Goal: Task Accomplishment & Management: Complete application form

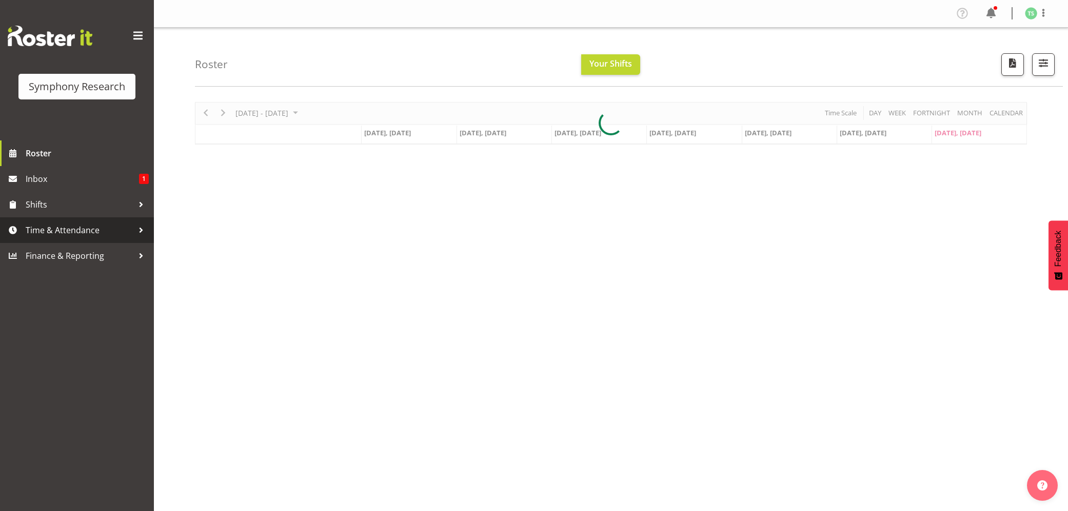
click at [54, 229] on span "Time & Attendance" at bounding box center [80, 230] width 108 height 15
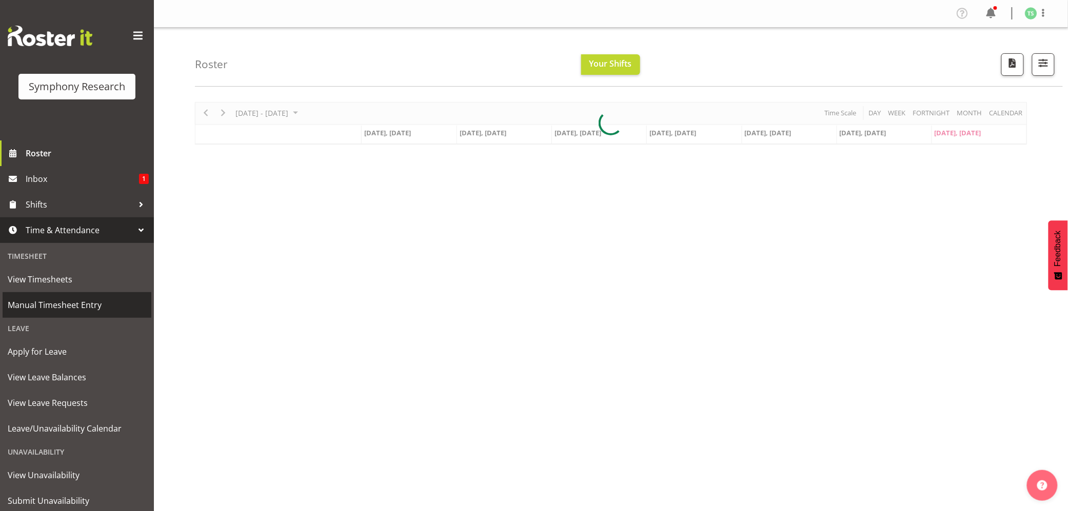
click at [50, 302] on span "Manual Timesheet Entry" at bounding box center [77, 304] width 138 height 15
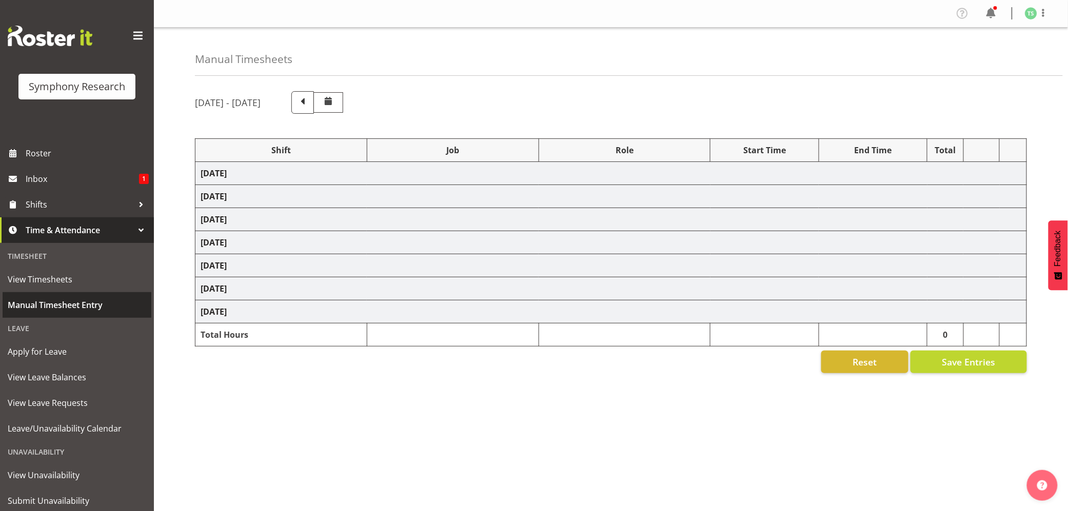
select select "56692"
select select "10499"
select select "47"
select select "26078"
select select "10587"
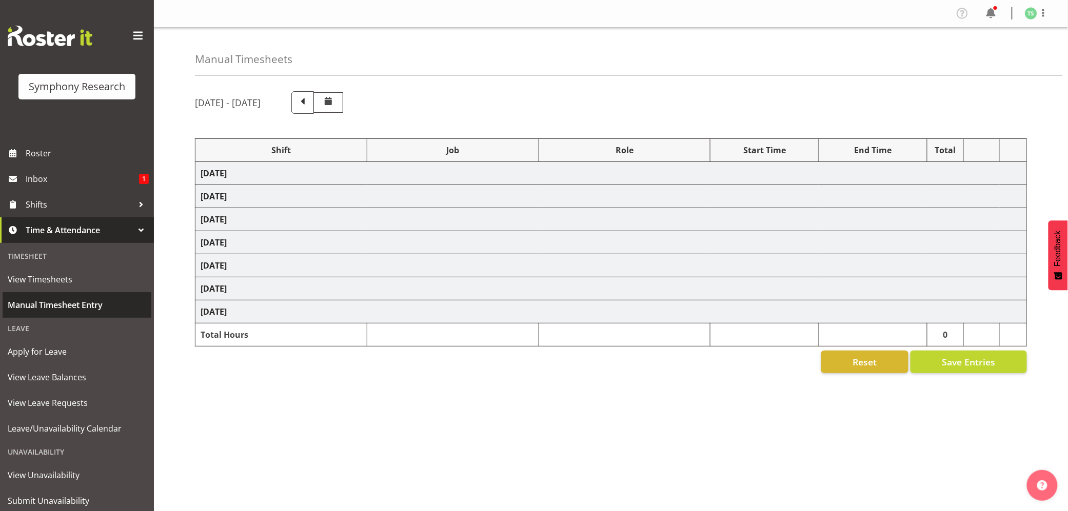
select select "47"
select select "48116"
select select "10242"
select select "47"
select select "48116"
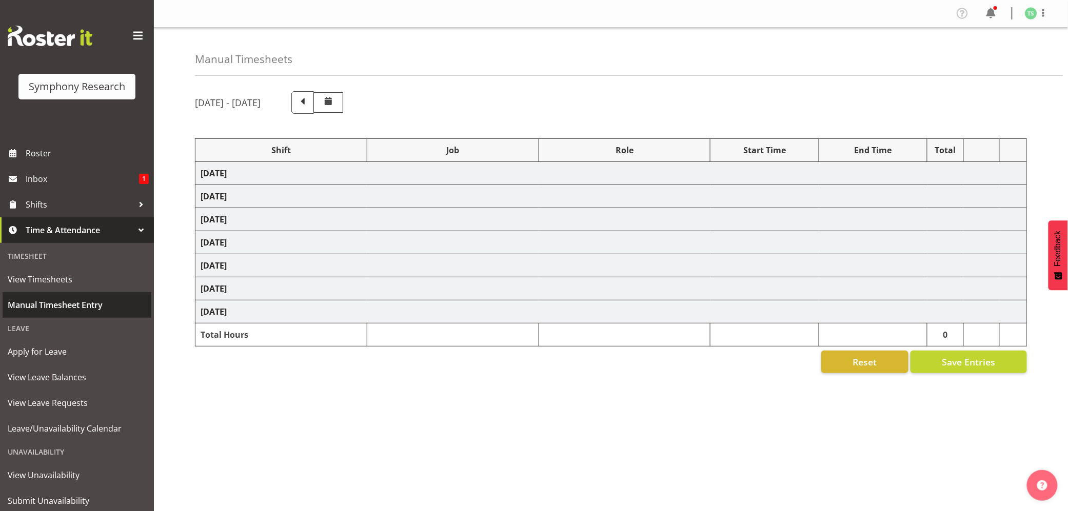
select select "10499"
select select "47"
select select "26078"
select select "10587"
select select "47"
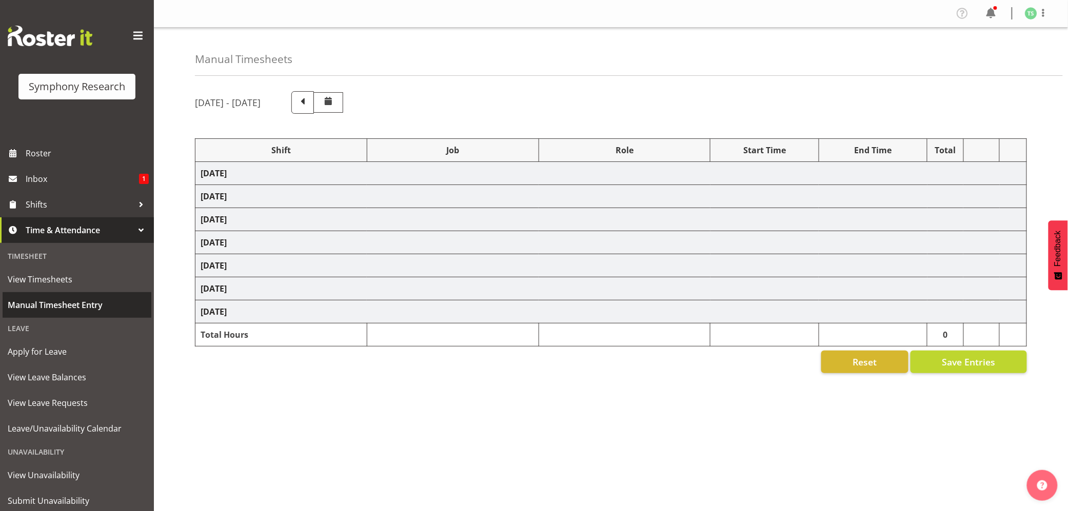
select select "26078"
select select "10587"
select select "47"
select select "48116"
select select "10587"
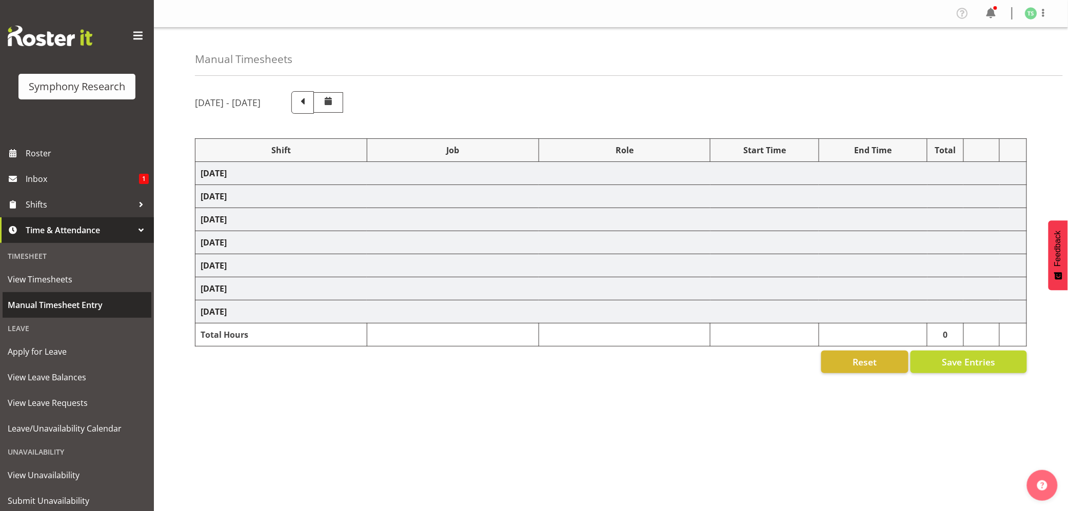
select select "47"
select select "56692"
select select "10499"
select select "47"
select select "26078"
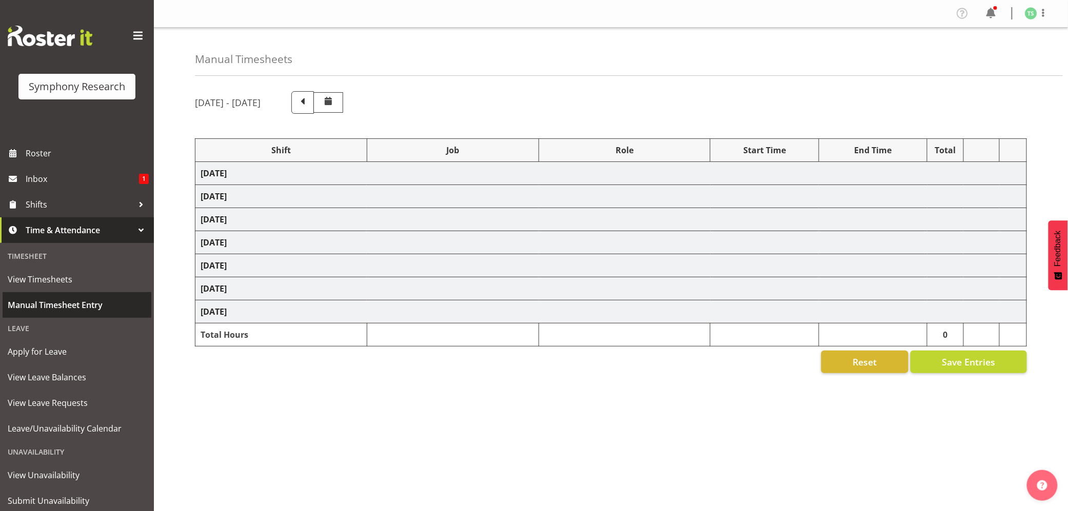
select select "10527"
select select "47"
select select "26078"
select select "10587"
select select "47"
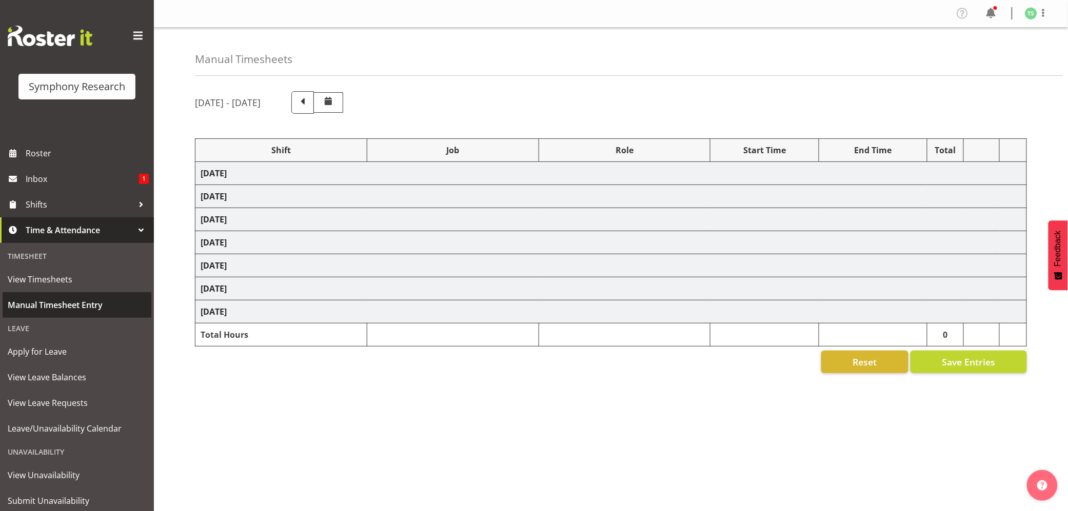
select select "10499"
select select "47"
select select "10587"
select select "47"
select select "10499"
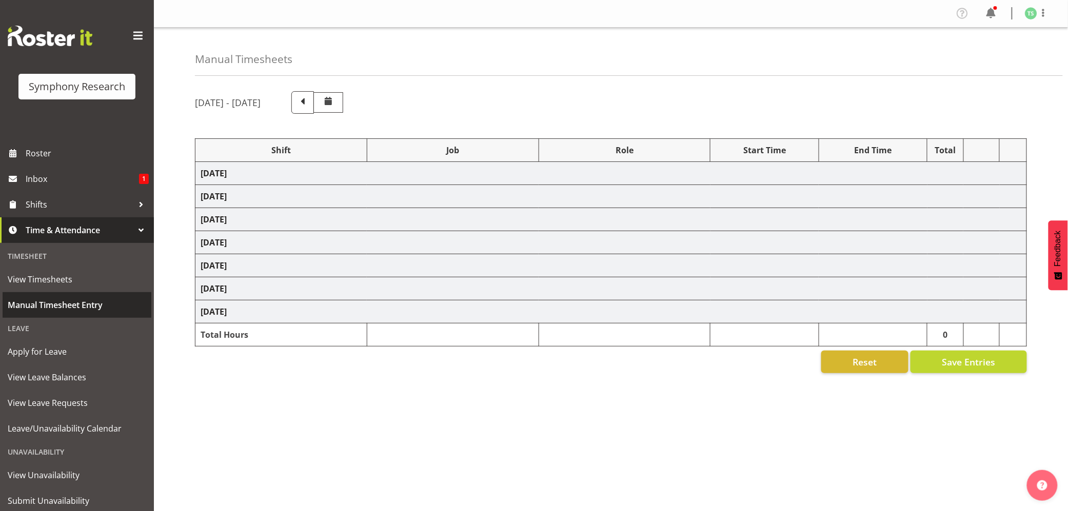
select select "47"
select select "10499"
select select "47"
select select "10499"
select select "47"
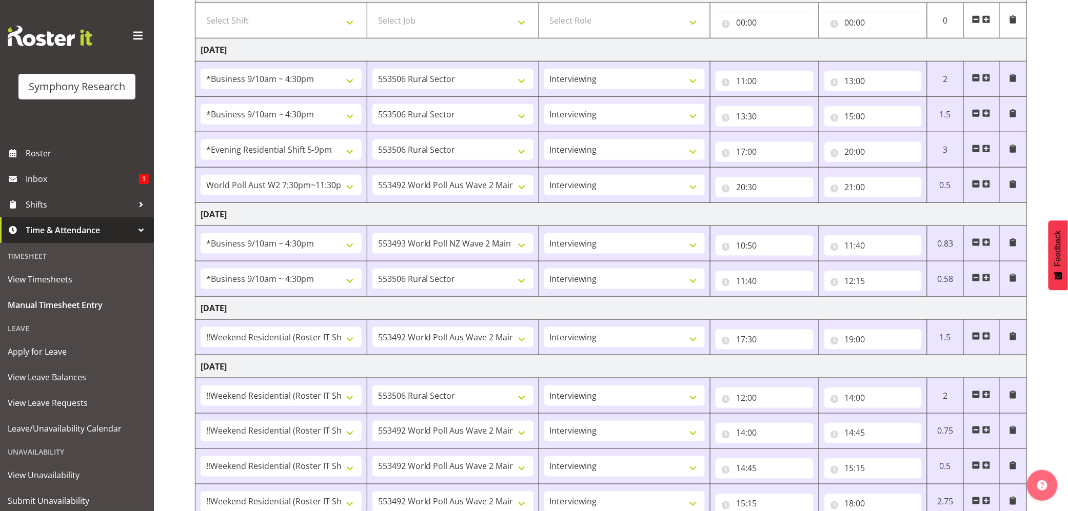
scroll to position [451, 0]
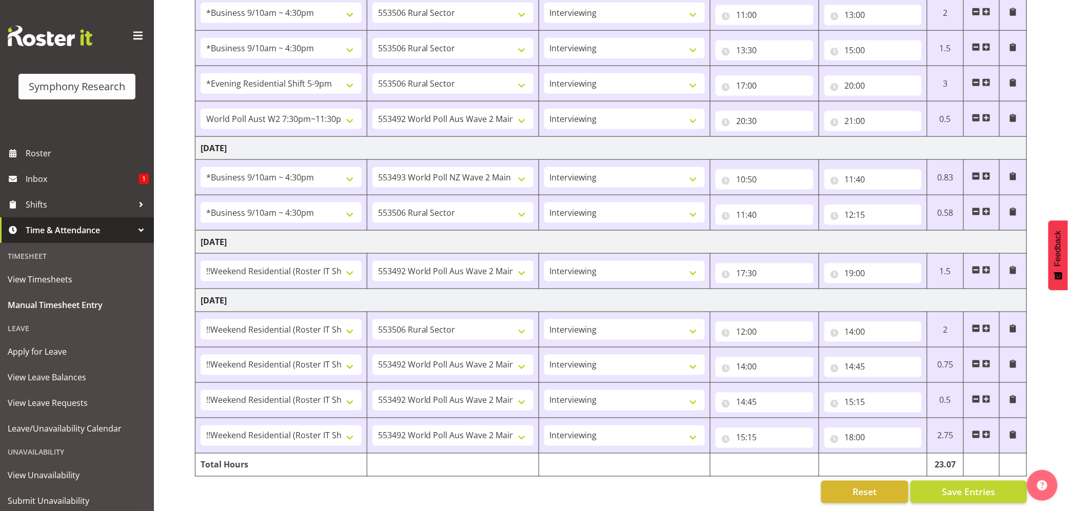
click at [974, 431] on span at bounding box center [976, 435] width 8 height 8
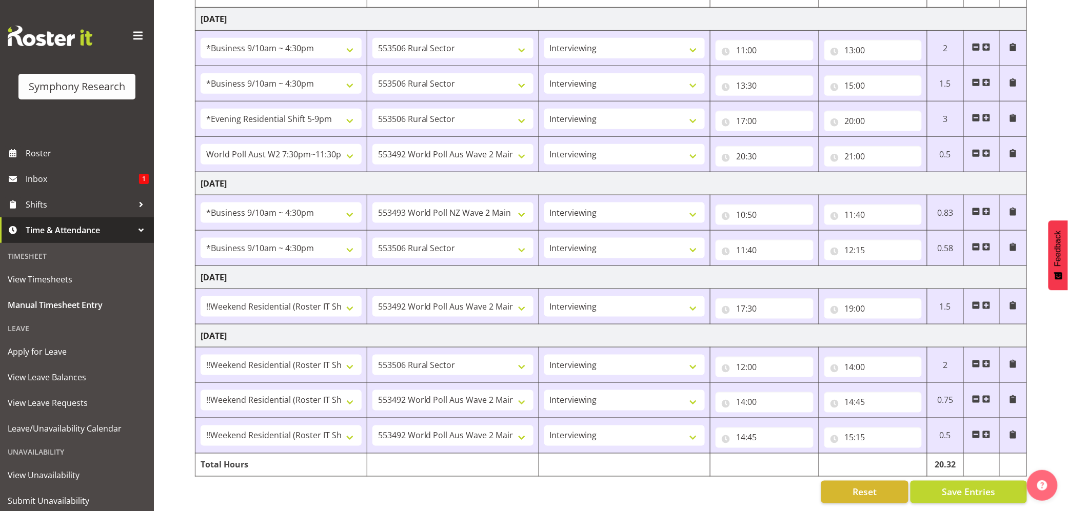
click at [974, 431] on span at bounding box center [976, 435] width 8 height 8
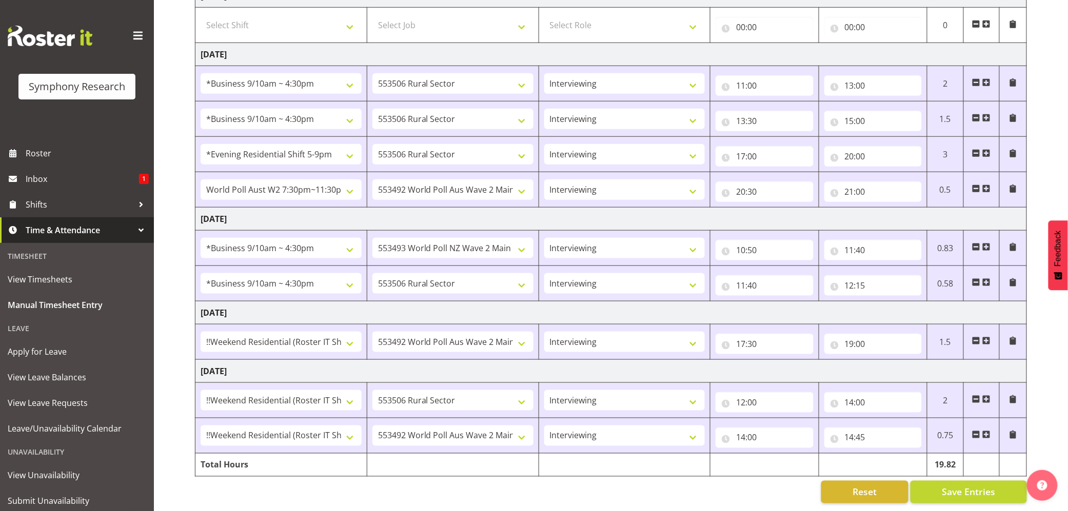
scroll to position [380, 0]
click at [989, 431] on span at bounding box center [986, 435] width 8 height 8
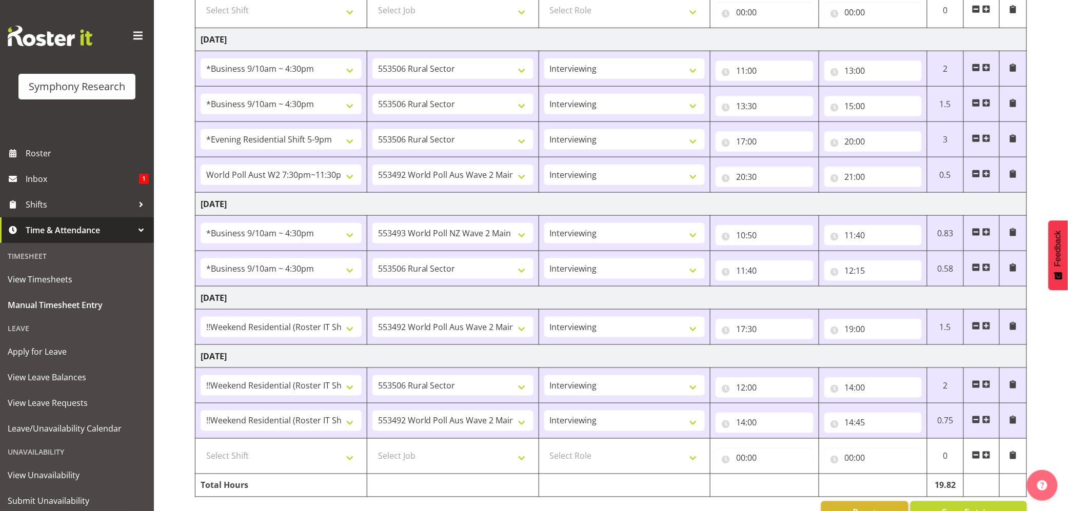
scroll to position [415, 0]
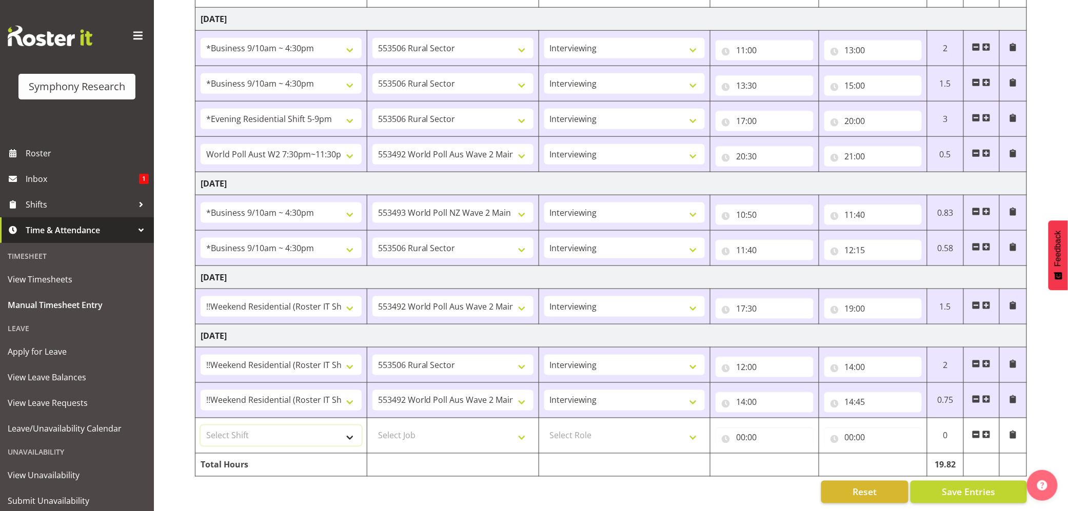
click at [352, 428] on select "Select Shift !!Weekend Residential (Roster IT Shift Label) *Business 9/10am ~ 4…" at bounding box center [281, 436] width 161 height 21
select select "17154"
click at [201, 426] on select "Select Shift !!Weekend Residential (Roster IT Shift Label) *Business 9/10am ~ 4…" at bounding box center [281, 436] width 161 height 21
click at [522, 429] on select "Select Job 550060 IF Admin 553492 World Poll Aus Wave 2 Main 2025 553493 World …" at bounding box center [452, 436] width 161 height 21
select select "10499"
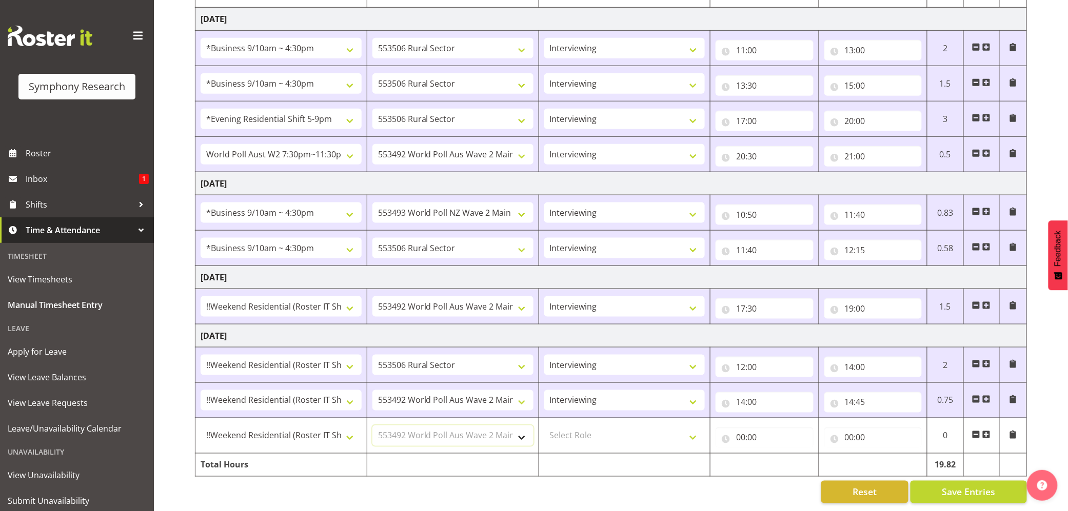
click at [372, 426] on select "Select Job 550060 IF Admin 553492 World Poll Aus Wave 2 Main 2025 553493 World …" at bounding box center [452, 436] width 161 height 21
click at [690, 427] on select "Select Role Briefing Interviewing" at bounding box center [624, 436] width 161 height 21
select select "47"
click at [544, 426] on select "Select Role Briefing Interviewing" at bounding box center [624, 436] width 161 height 21
click at [740, 428] on input "00:00" at bounding box center [763, 438] width 97 height 21
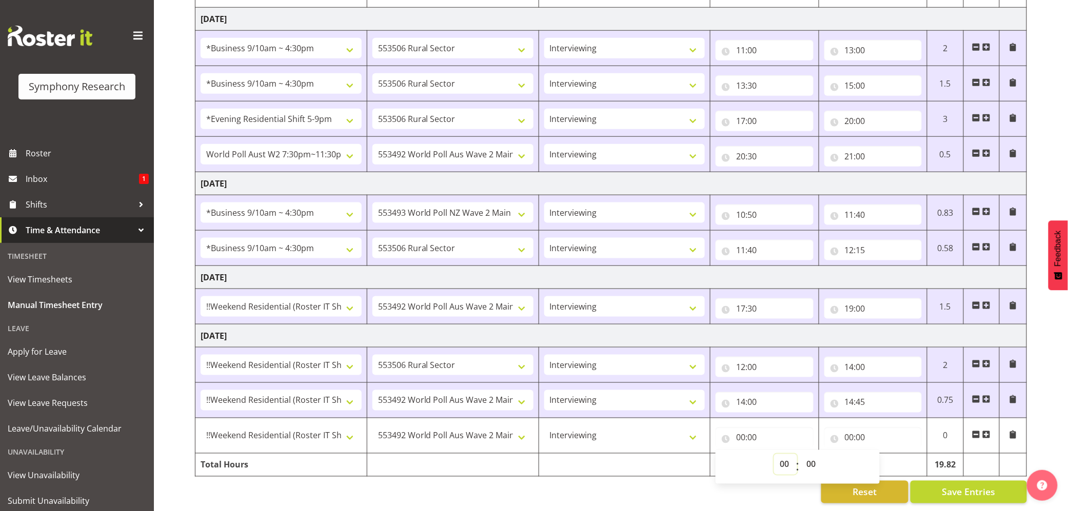
click at [783, 454] on select "00 01 02 03 04 05 06 07 08 09 10 11 12 13 14 15 16 17 18 19 20 21 22 23" at bounding box center [785, 464] width 23 height 21
select select "15"
click at [774, 454] on select "00 01 02 03 04 05 06 07 08 09 10 11 12 13 14 15 16 17 18 19 20 21 22 23" at bounding box center [785, 464] width 23 height 21
type input "15:00"
click at [753, 428] on input "15:00" at bounding box center [763, 438] width 97 height 21
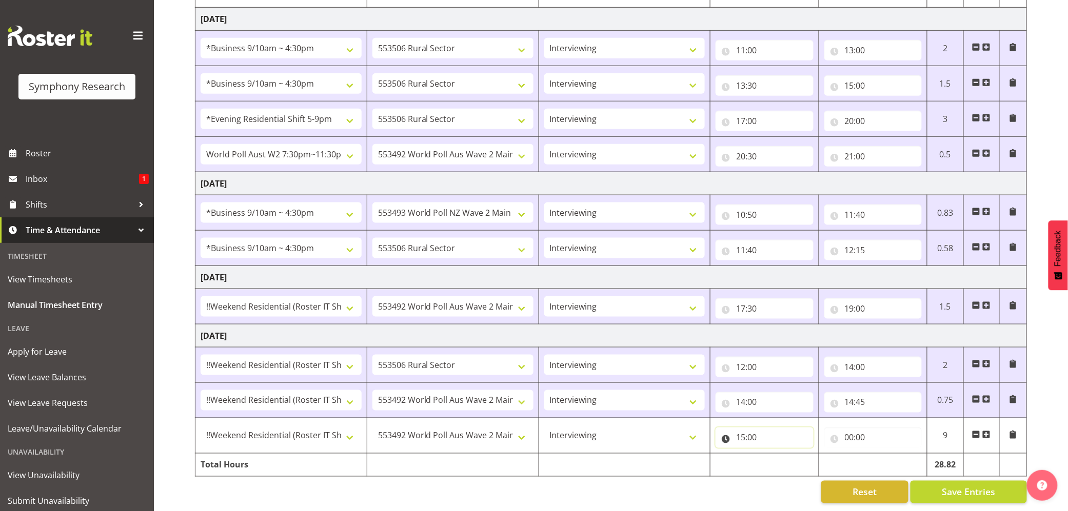
click at [753, 428] on input "15:00" at bounding box center [763, 438] width 97 height 21
click at [815, 455] on select "00 01 02 03 04 05 06 07 08 09 10 11 12 13 14 15 16 17 18 19 20 21 22 23 24 25 2…" at bounding box center [812, 464] width 23 height 21
select select "15"
click at [801, 454] on select "00 01 02 03 04 05 06 07 08 09 10 11 12 13 14 15 16 17 18 19 20 21 22 23 24 25 2…" at bounding box center [812, 464] width 23 height 21
type input "15:15"
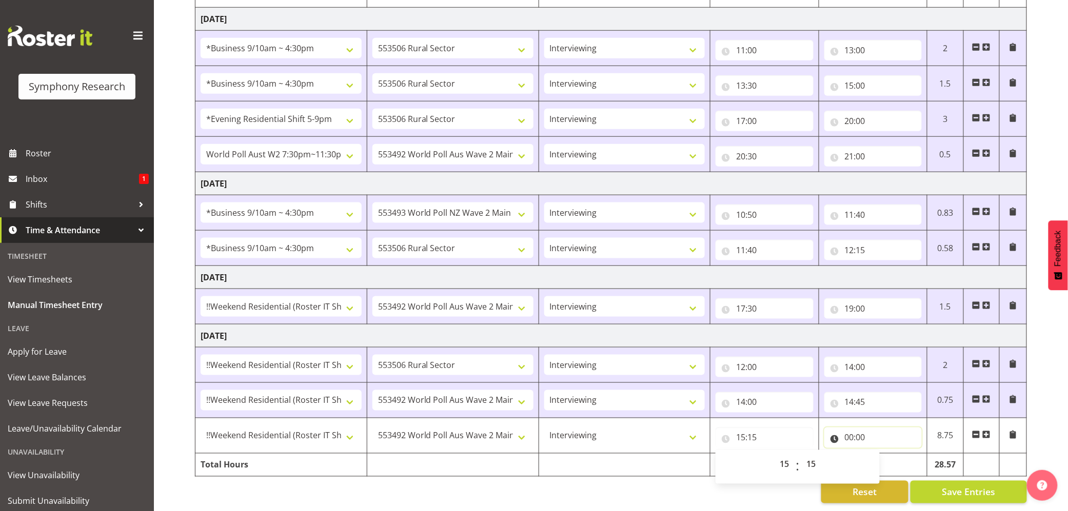
click at [851, 431] on input "00:00" at bounding box center [872, 438] width 97 height 21
click at [888, 454] on select "00 01 02 03 04 05 06 07 08 09 10 11 12 13 14 15 16 17 18 19 20 21 22 23" at bounding box center [894, 464] width 23 height 21
select select "19"
click at [883, 454] on select "00 01 02 03 04 05 06 07 08 09 10 11 12 13 14 15 16 17 18 19 20 21 22 23" at bounding box center [894, 464] width 23 height 21
type input "19:00"
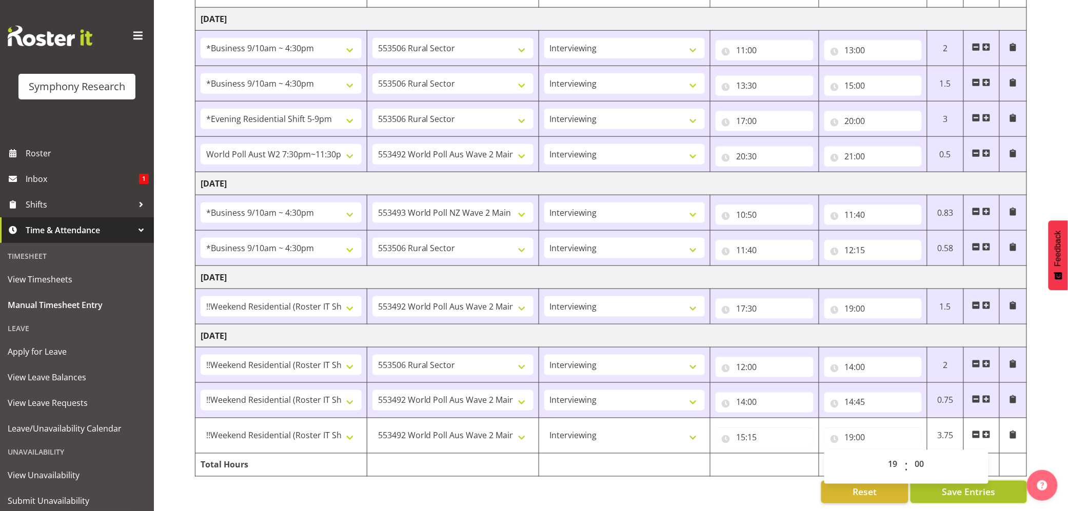
click at [987, 486] on span "Save Entries" at bounding box center [968, 492] width 53 height 13
click at [963, 486] on span "Save Entries" at bounding box center [968, 492] width 53 height 13
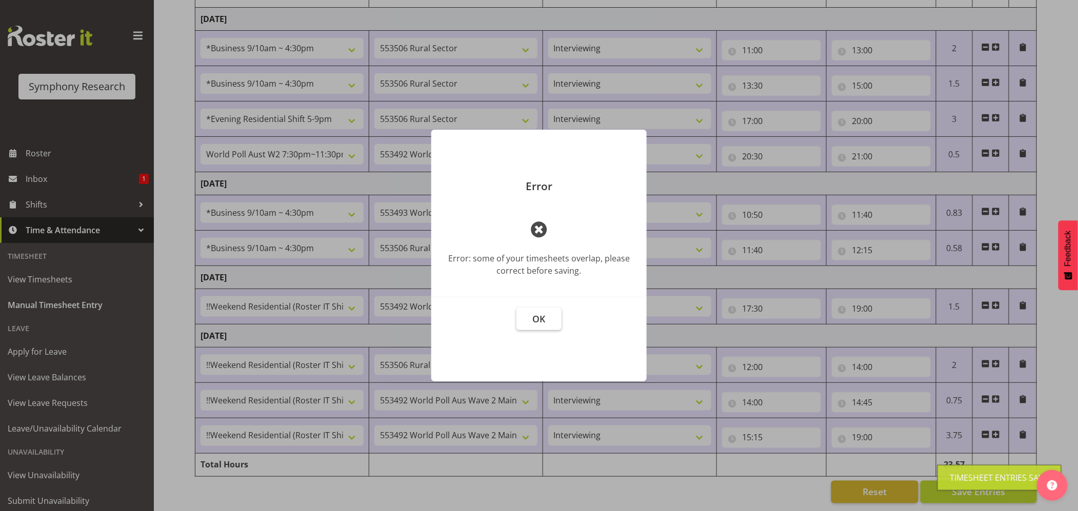
click at [540, 316] on span "OK" at bounding box center [539, 319] width 13 height 12
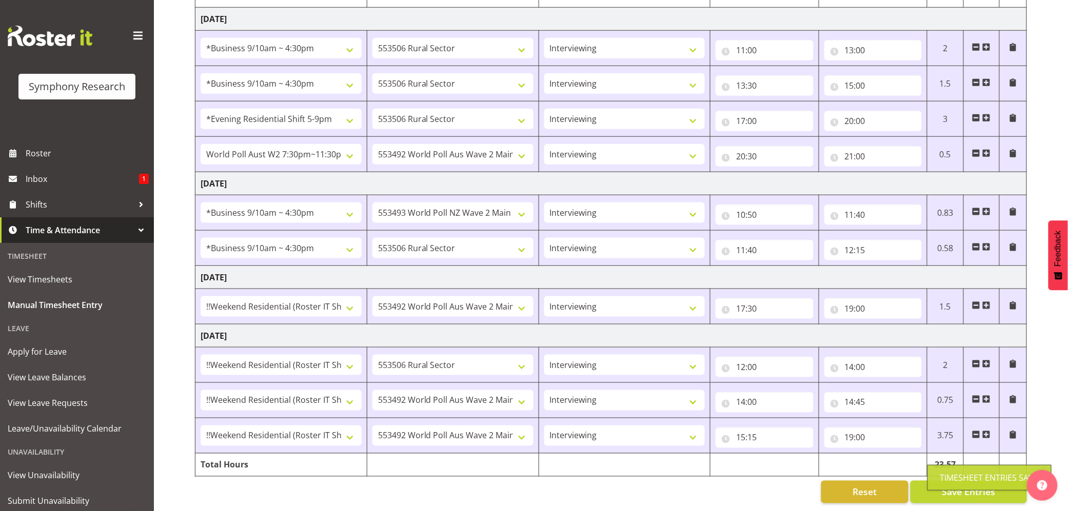
click at [952, 481] on div "Timesheet Entries Save" at bounding box center [989, 478] width 98 height 12
click at [949, 486] on span "Save Entries" at bounding box center [968, 492] width 53 height 13
click at [942, 484] on button "Save Entries" at bounding box center [968, 492] width 116 height 23
click at [943, 484] on div "Timesheet Entries Save" at bounding box center [989, 478] width 124 height 26
click at [941, 481] on button "Save Entries" at bounding box center [968, 492] width 116 height 23
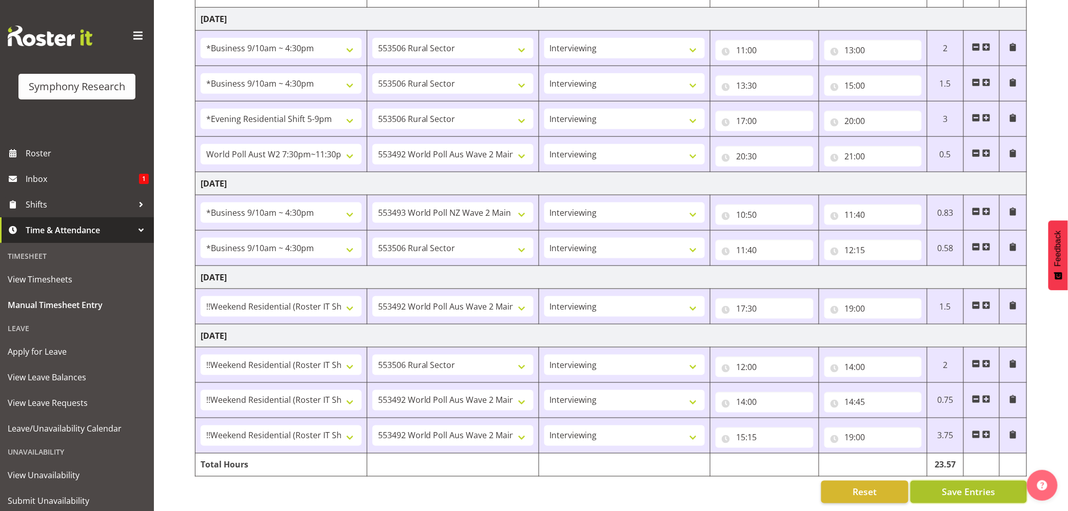
click at [941, 481] on button "Save Entries" at bounding box center [968, 492] width 116 height 23
click at [952, 483] on div "Timesheet Entries Save" at bounding box center [989, 478] width 98 height 12
click at [949, 482] on div "Timesheet Entries Save" at bounding box center [989, 478] width 98 height 12
click at [945, 481] on button "Save Entries" at bounding box center [968, 492] width 116 height 23
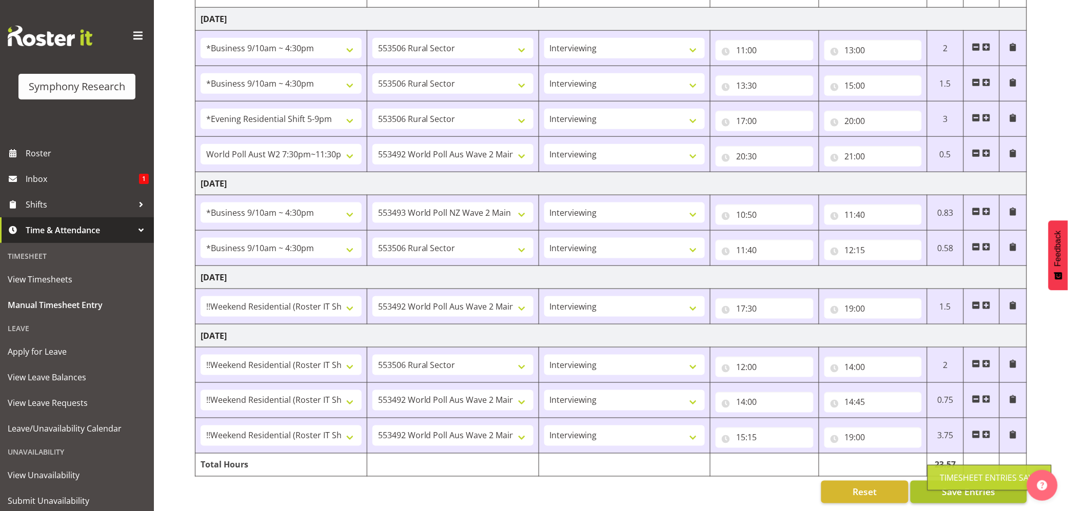
click at [945, 474] on div "Timesheet Entries Save" at bounding box center [989, 478] width 98 height 12
click at [945, 486] on span "Save Entries" at bounding box center [968, 492] width 53 height 13
click at [947, 486] on span "Save Entries" at bounding box center [968, 492] width 53 height 13
click at [947, 476] on div "Timesheet Entries Save" at bounding box center [989, 478] width 98 height 12
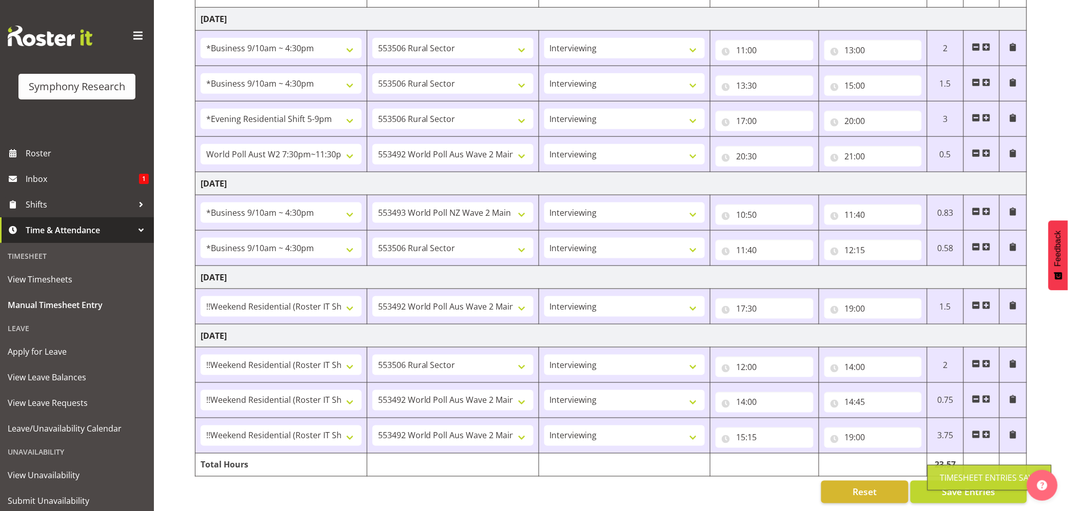
click at [947, 477] on div "Timesheet Entries Save" at bounding box center [989, 478] width 98 height 12
click at [956, 486] on span "Save Entries" at bounding box center [968, 492] width 53 height 13
click at [955, 486] on span "Save Entries" at bounding box center [968, 492] width 53 height 13
click at [950, 486] on span "Save Entries" at bounding box center [968, 492] width 53 height 13
click at [944, 486] on span "Save Entries" at bounding box center [968, 492] width 53 height 13
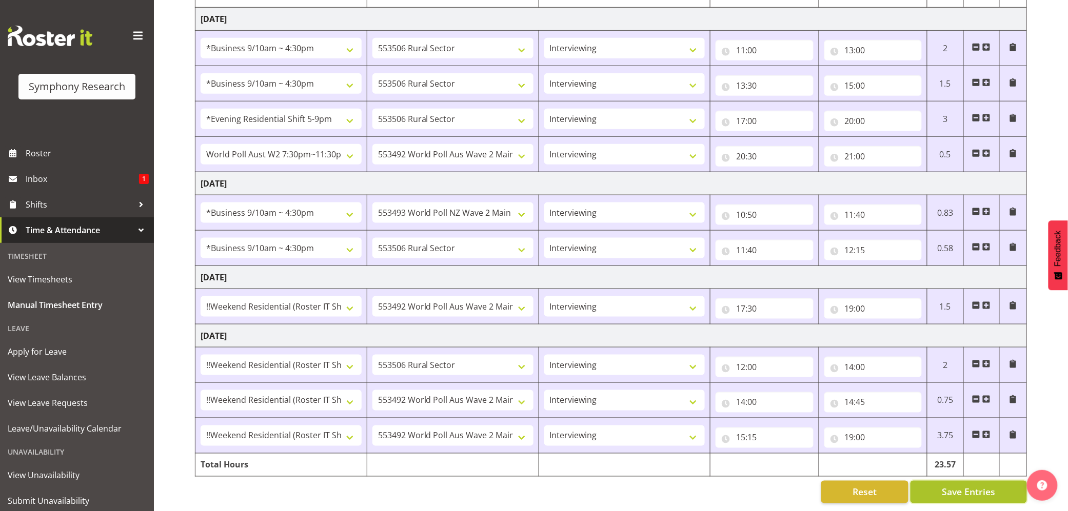
click at [944, 486] on span "Save Entries" at bounding box center [968, 492] width 53 height 13
click at [943, 486] on span "Save Entries" at bounding box center [968, 492] width 53 height 13
click at [942, 481] on div "Timesheet Entries Save" at bounding box center [989, 478] width 98 height 12
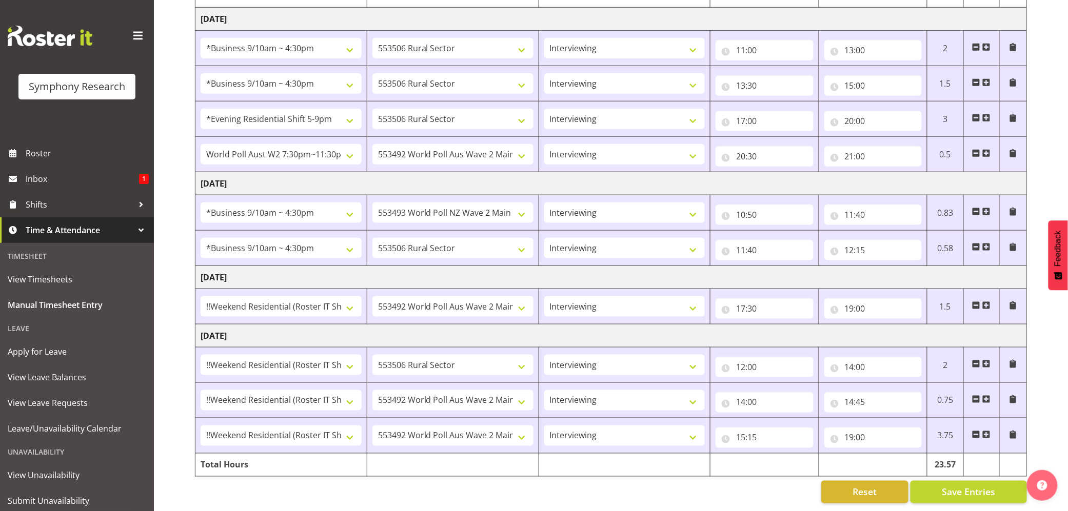
click at [969, 468] on div "September 22nd - September 28th 2025 Shift Job Role Start Time End Time Total M…" at bounding box center [631, 97] width 873 height 828
click at [958, 481] on button "Save Entries" at bounding box center [968, 492] width 116 height 23
click at [954, 481] on button "Save Entries" at bounding box center [968, 492] width 116 height 23
click at [953, 476] on div "Timesheet Entries Save" at bounding box center [989, 478] width 98 height 12
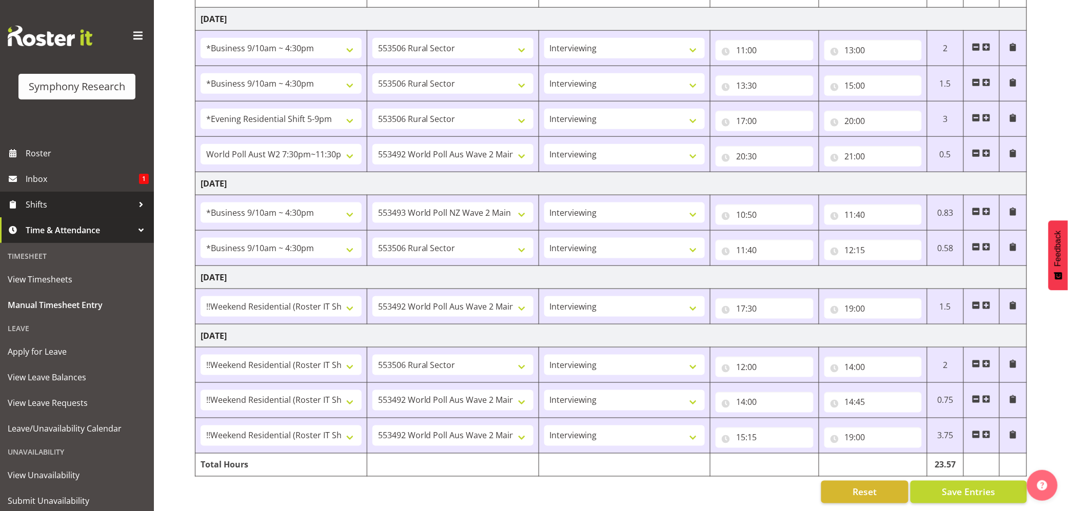
click at [51, 203] on span "Shifts" at bounding box center [80, 204] width 108 height 15
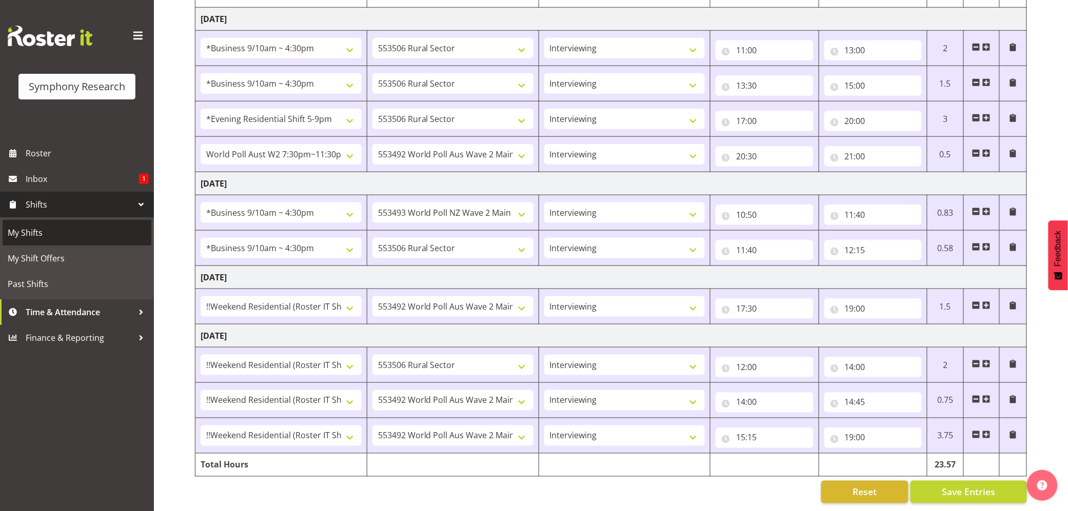
click at [33, 231] on span "My Shifts" at bounding box center [77, 232] width 138 height 15
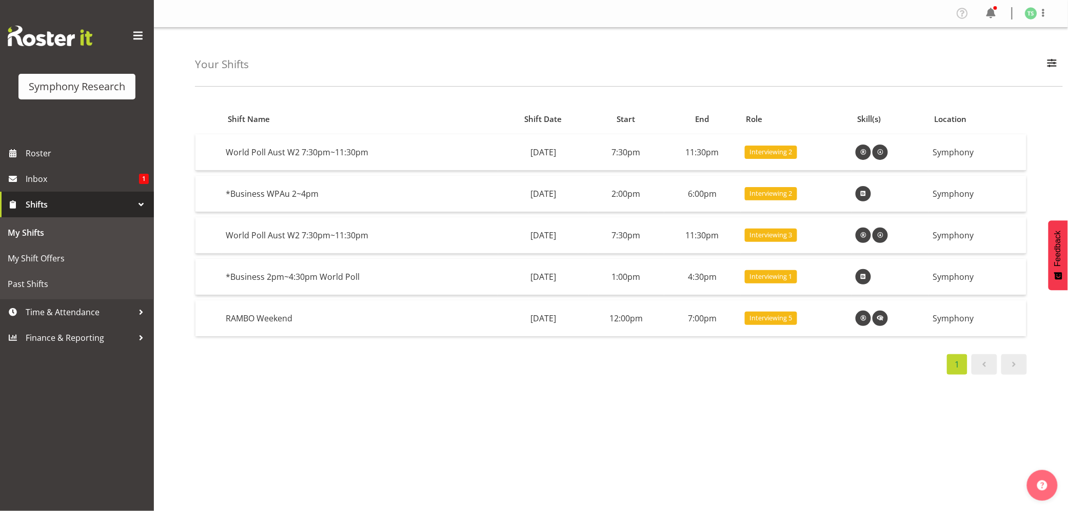
drag, startPoint x: 670, startPoint y: 417, endPoint x: 646, endPoint y: 403, distance: 27.6
click at [669, 417] on div "Shift Name Shift Date Start End Role Skill(s) Location World Poll Aust W2 7:30p…" at bounding box center [631, 299] width 873 height 410
click at [72, 309] on span "Time & Attendance" at bounding box center [80, 312] width 108 height 15
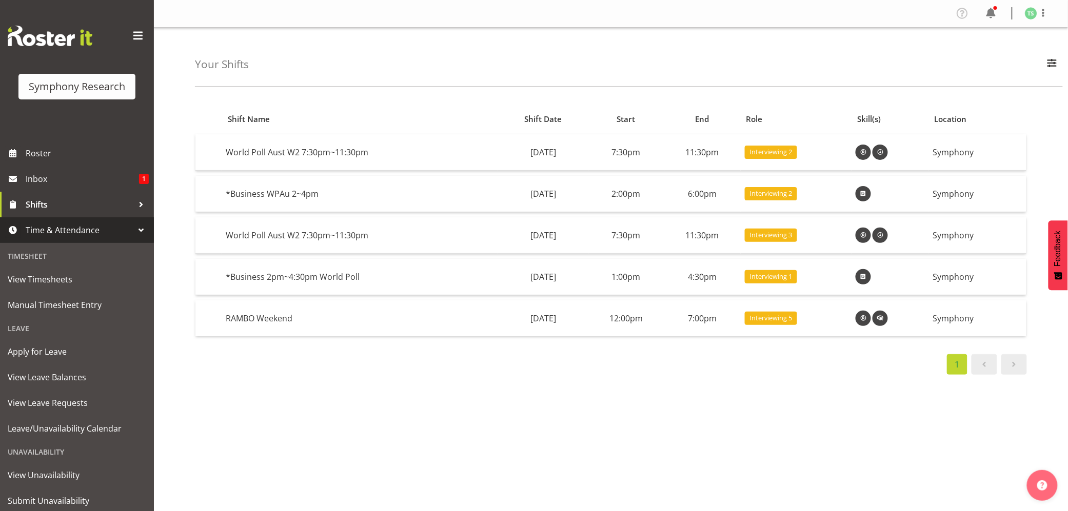
scroll to position [31, 0]
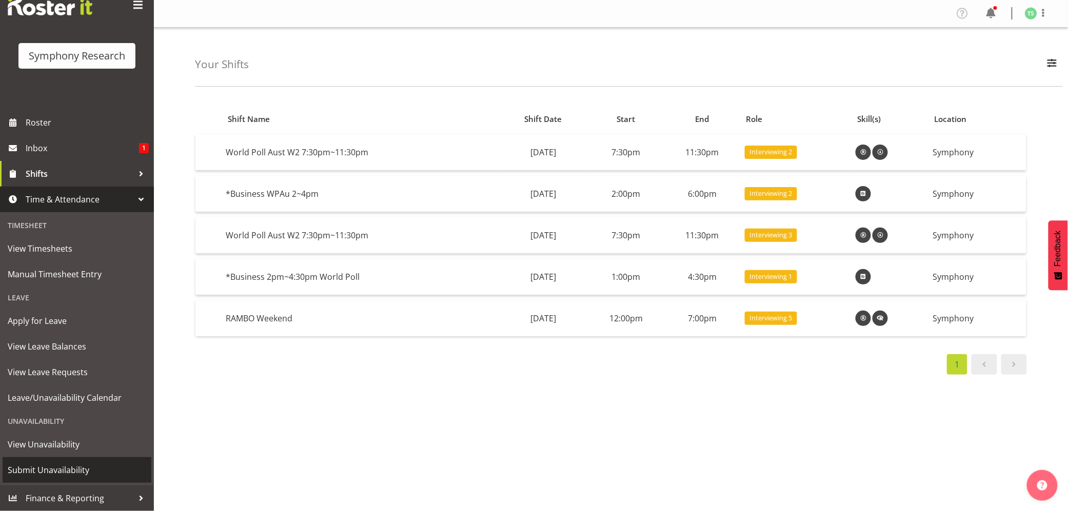
click at [85, 470] on span "Submit Unavailability" at bounding box center [77, 470] width 138 height 15
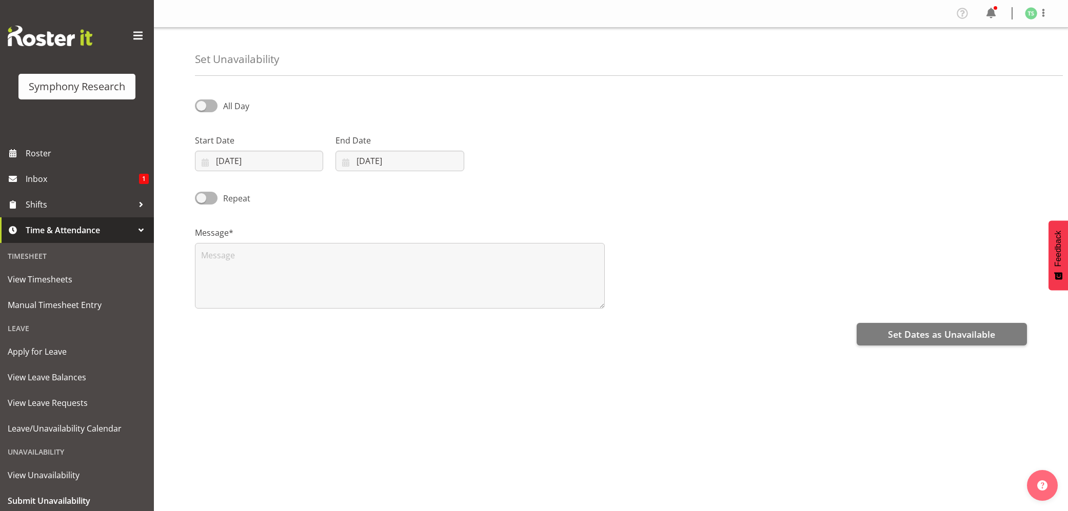
select select "8"
select select "2025"
click at [242, 161] on input "[DATE]" at bounding box center [259, 161] width 128 height 21
click at [274, 194] on select "January February March April May June July August September October November De…" at bounding box center [258, 191] width 59 height 21
select select "9"
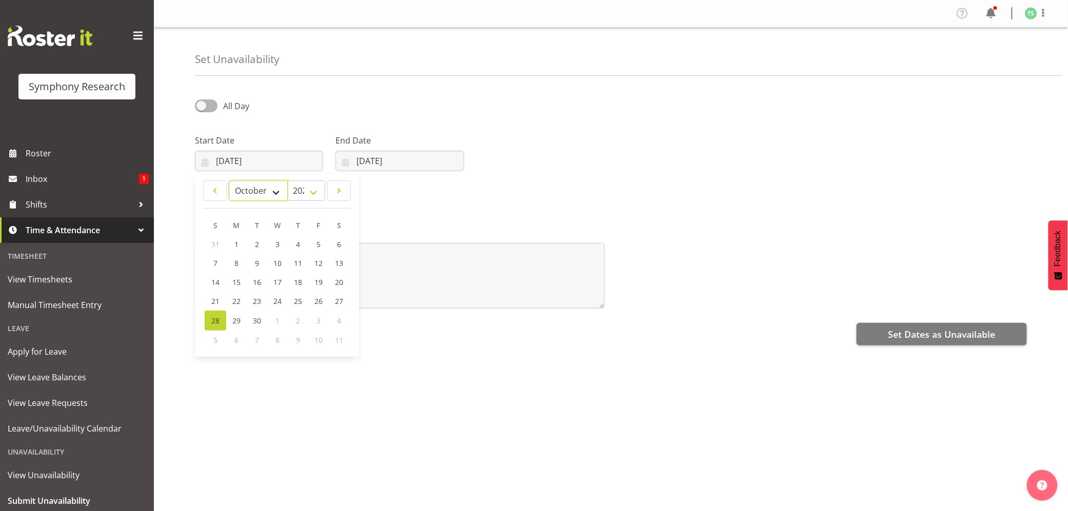
click at [229, 182] on select "January February March April May June July August September October November De…" at bounding box center [258, 191] width 59 height 21
click at [236, 265] on span "6" at bounding box center [236, 264] width 4 height 10
type input "06/10/2025"
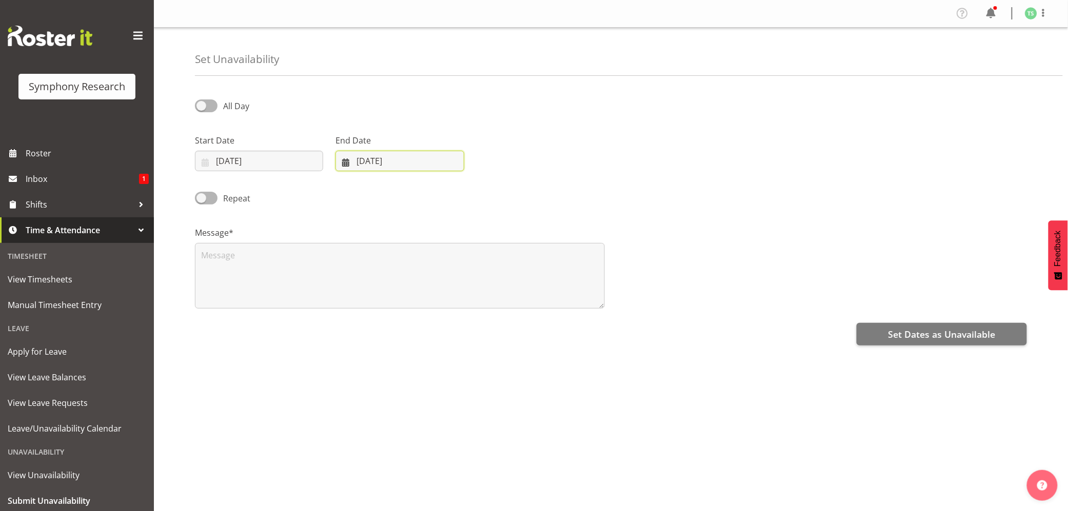
click at [367, 165] on input "[DATE]" at bounding box center [399, 161] width 128 height 21
click at [409, 191] on select "January February March April May June July August September October November De…" at bounding box center [380, 191] width 70 height 21
select select "9"
click at [345, 182] on select "January February March April May June July August September October November De…" at bounding box center [380, 191] width 70 height 21
click at [377, 265] on span "6" at bounding box center [377, 264] width 4 height 10
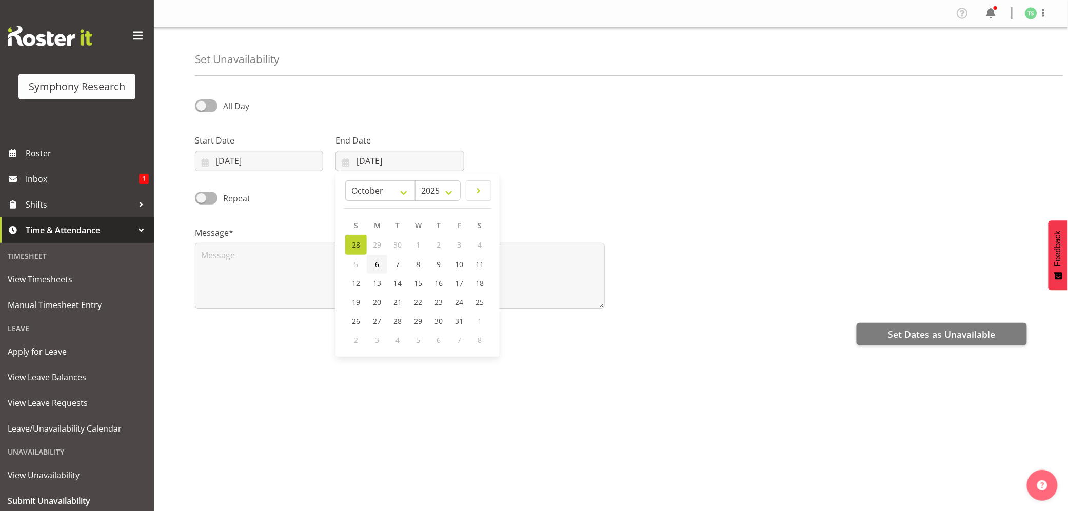
type input "06/10/2025"
click at [335, 279] on textarea at bounding box center [400, 276] width 410 height 66
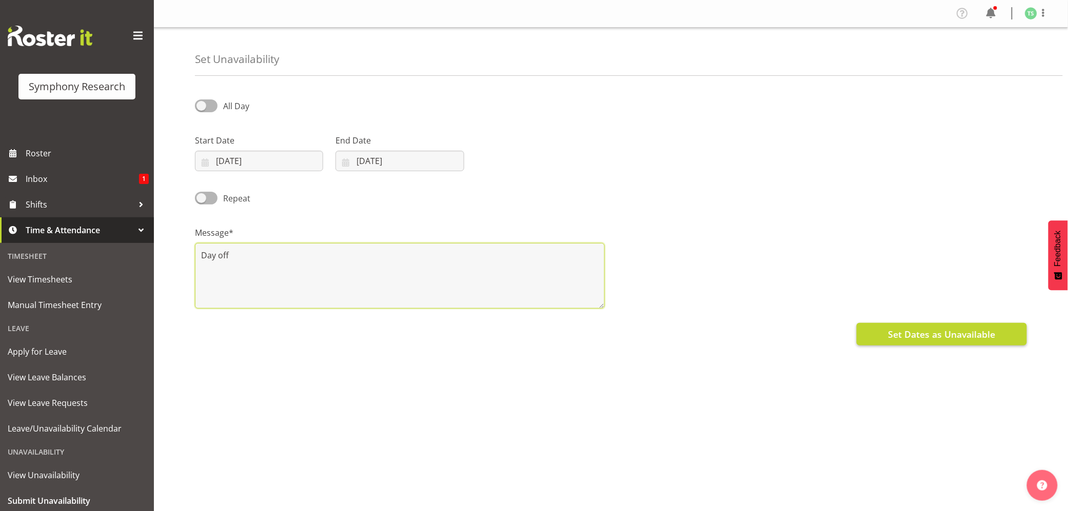
type textarea "Day off"
click at [893, 330] on span "Set Dates as Unavailable" at bounding box center [941, 334] width 107 height 13
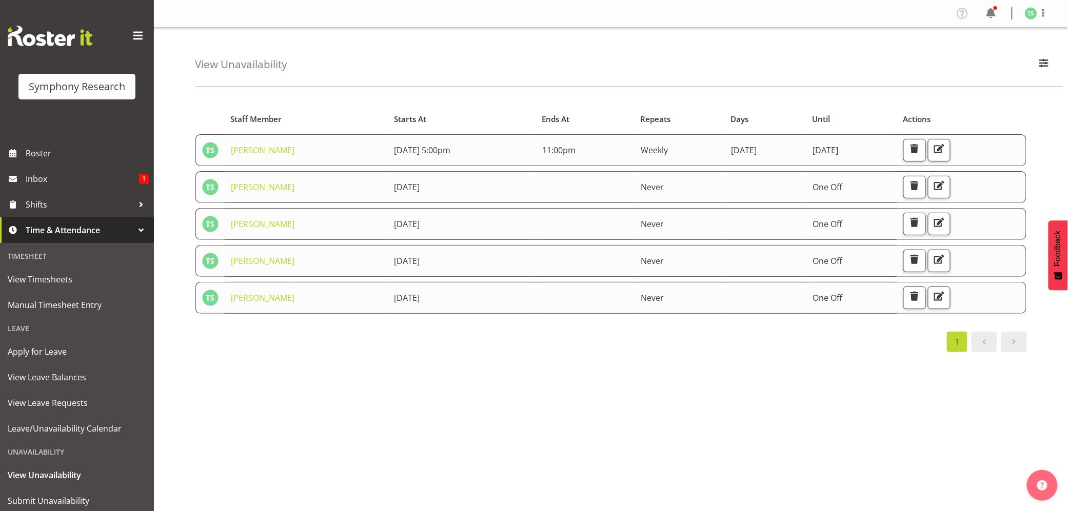
scroll to position [31, 0]
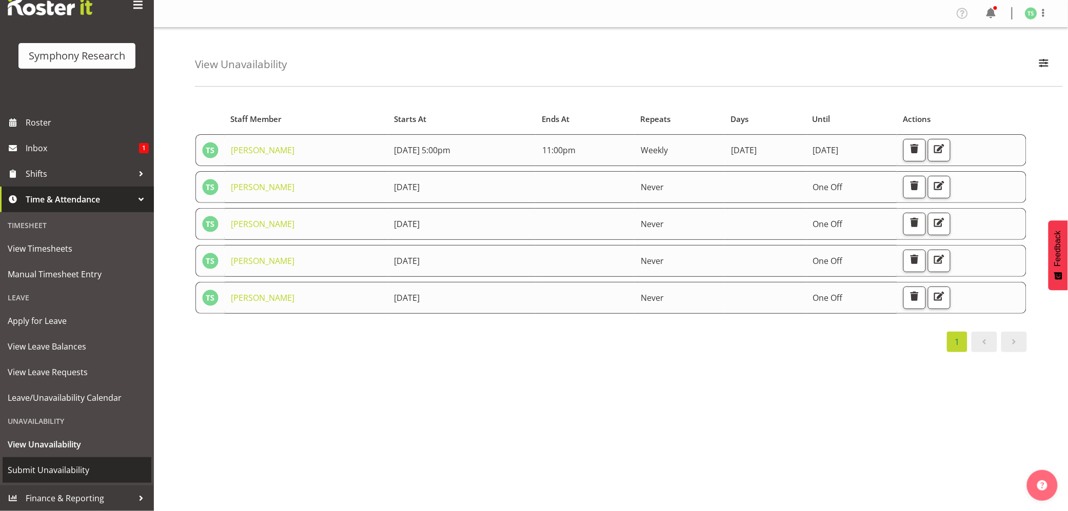
click at [58, 470] on span "Submit Unavailability" at bounding box center [77, 470] width 138 height 15
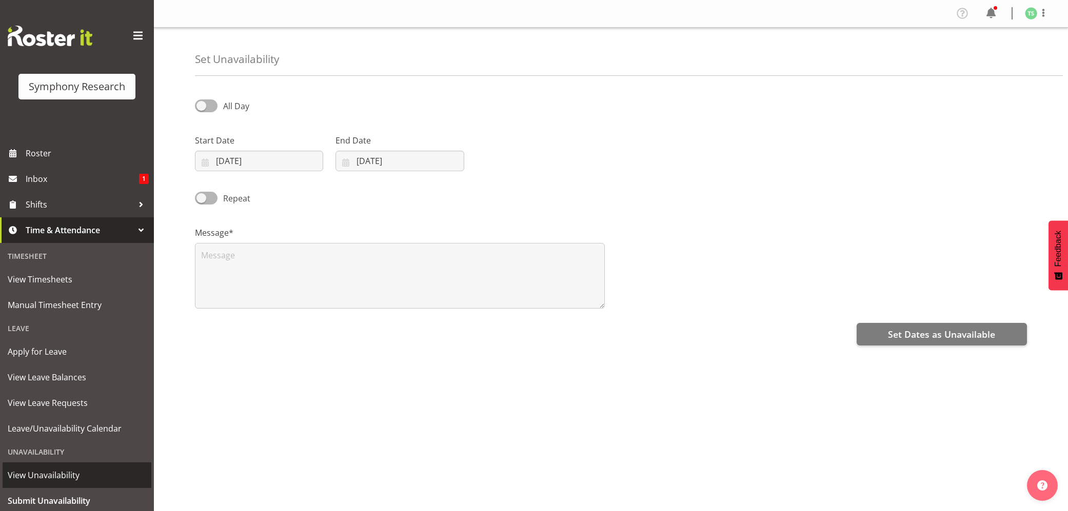
select select "8"
select select "2025"
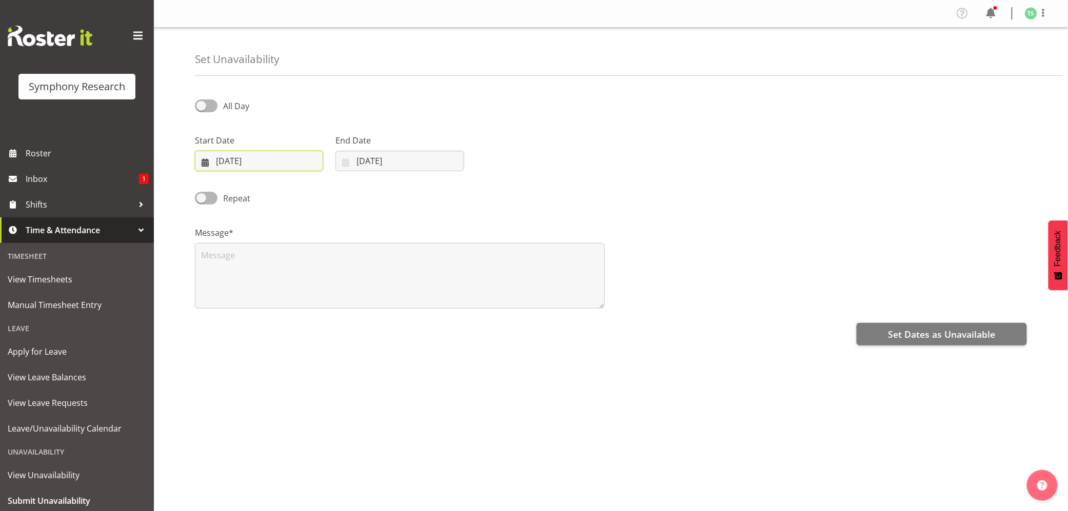
click at [256, 162] on input "[DATE]" at bounding box center [259, 161] width 128 height 21
click at [267, 188] on select "January February March April May June July August September October November De…" at bounding box center [258, 191] width 59 height 21
select select "9"
click at [229, 182] on select "January February March April May June July August September October November De…" at bounding box center [258, 191] width 59 height 21
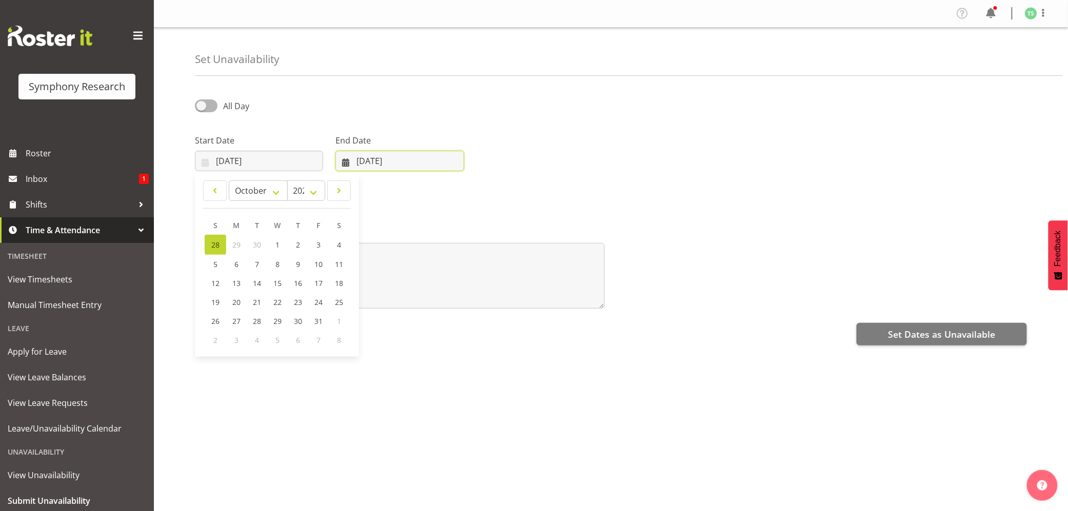
click at [386, 158] on input "[DATE]" at bounding box center [399, 161] width 128 height 21
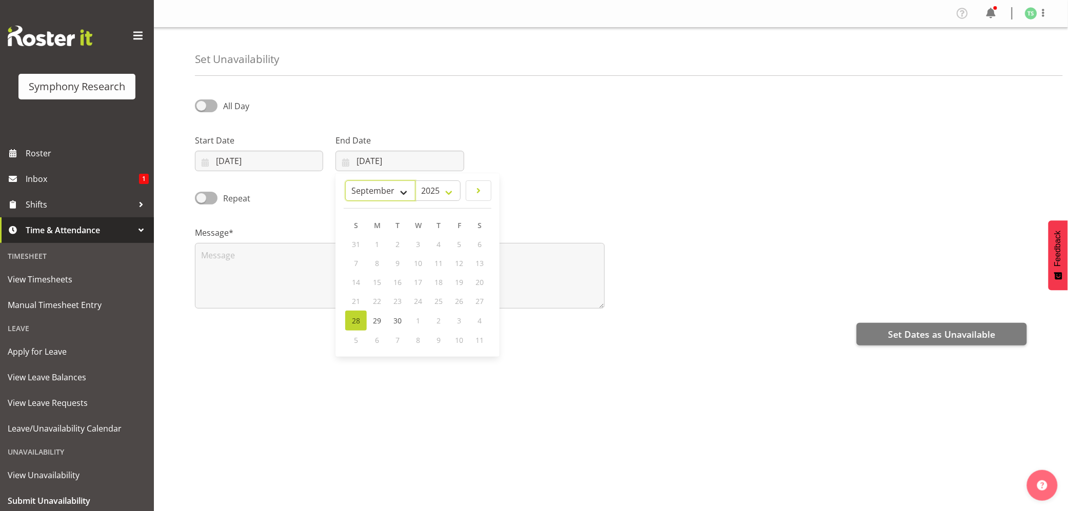
click at [411, 188] on select "January February March April May June July August September October November De…" at bounding box center [380, 191] width 70 height 21
select select "9"
click at [369, 182] on select "January February March April May June July August September October November De…" at bounding box center [380, 191] width 70 height 21
click at [418, 272] on link "8" at bounding box center [418, 264] width 21 height 19
type input "[DATE]"
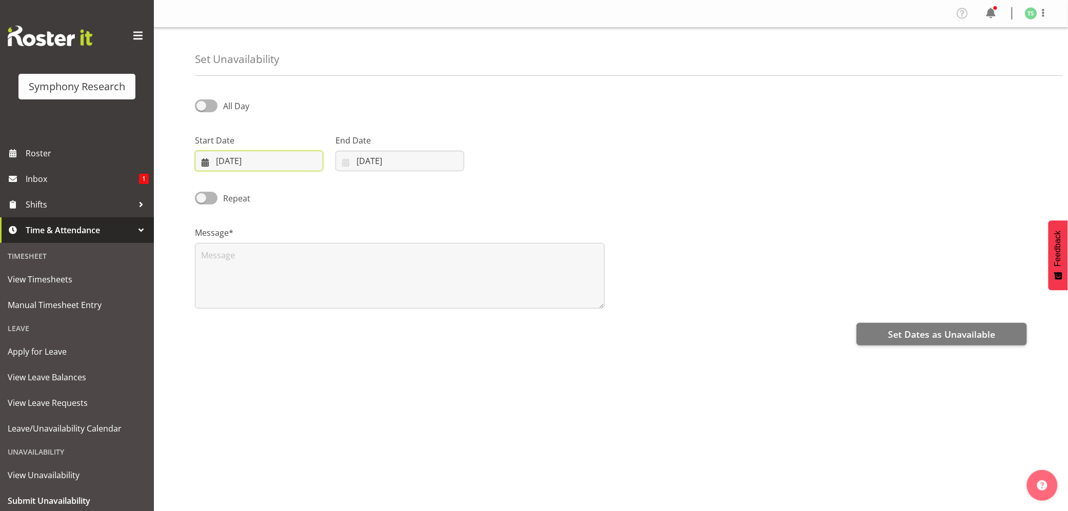
click at [273, 163] on input "[DATE]" at bounding box center [259, 161] width 128 height 21
click at [284, 268] on link "8" at bounding box center [277, 264] width 21 height 19
type input "[DATE]"
click at [342, 285] on textarea at bounding box center [400, 276] width 410 height 66
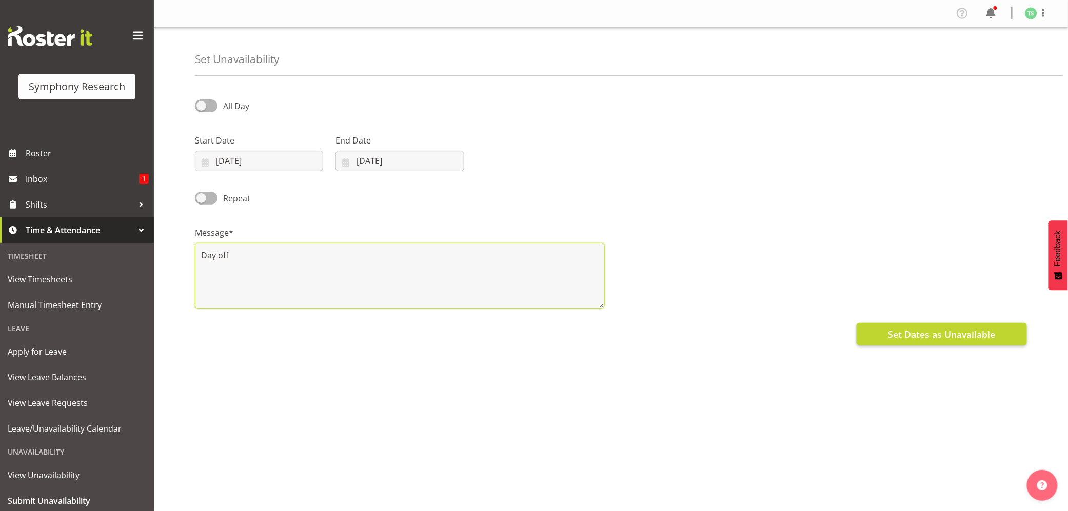
type textarea "Day off"
click at [891, 327] on button "Set Dates as Unavailable" at bounding box center [941, 334] width 170 height 23
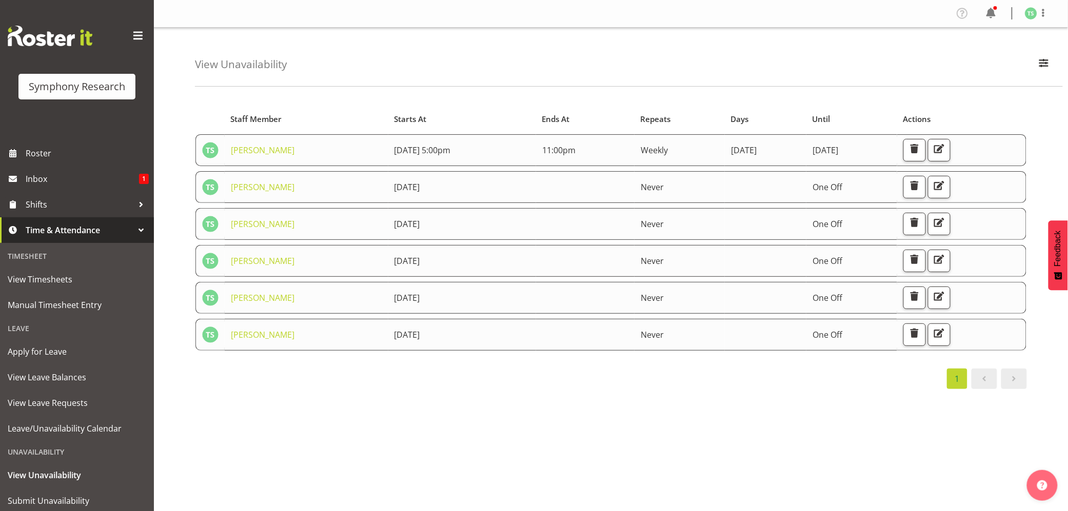
scroll to position [31, 0]
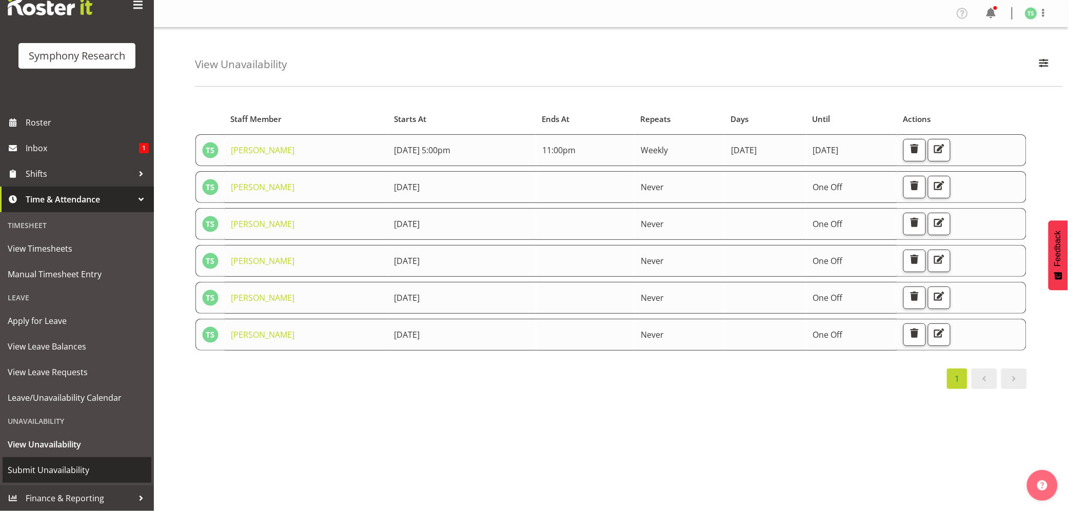
click at [31, 471] on span "Submit Unavailability" at bounding box center [77, 470] width 138 height 15
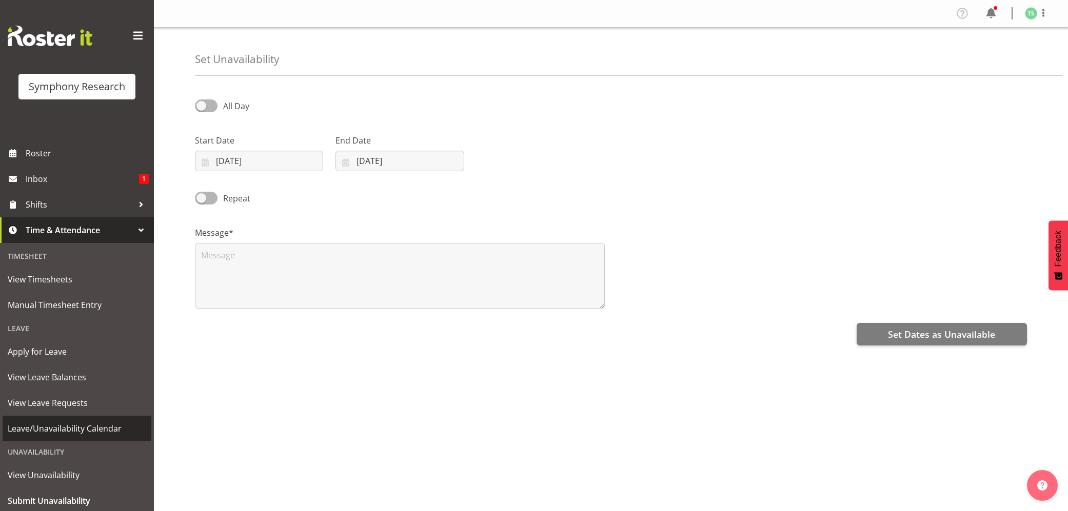
select select "8"
select select "2025"
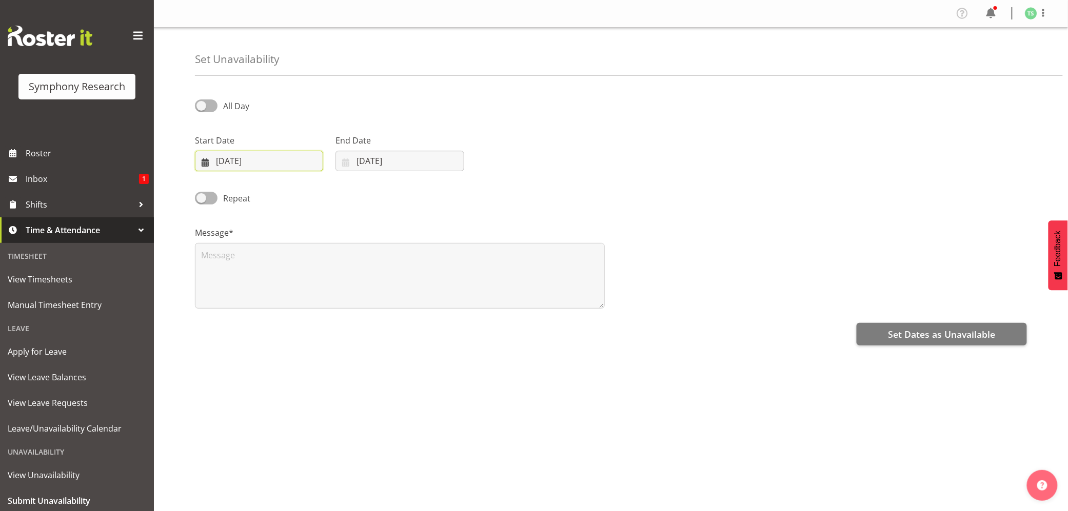
click at [224, 166] on input "[DATE]" at bounding box center [259, 161] width 128 height 21
click at [276, 195] on select "January February March April May June July August September October November De…" at bounding box center [258, 191] width 59 height 21
select select "9"
click at [229, 182] on select "January February March April May June July August September October November De…" at bounding box center [258, 191] width 59 height 21
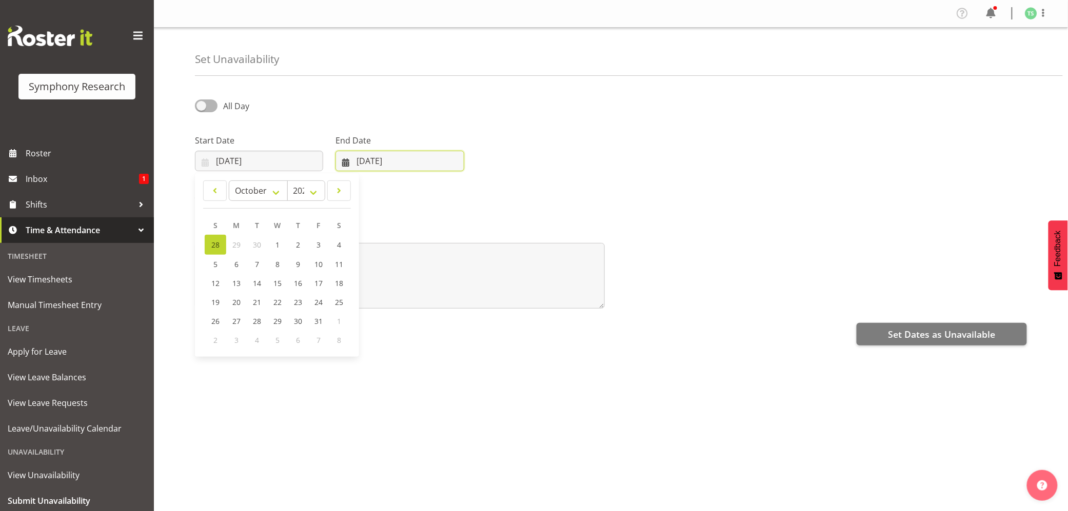
click at [376, 166] on input "[DATE]" at bounding box center [399, 161] width 128 height 21
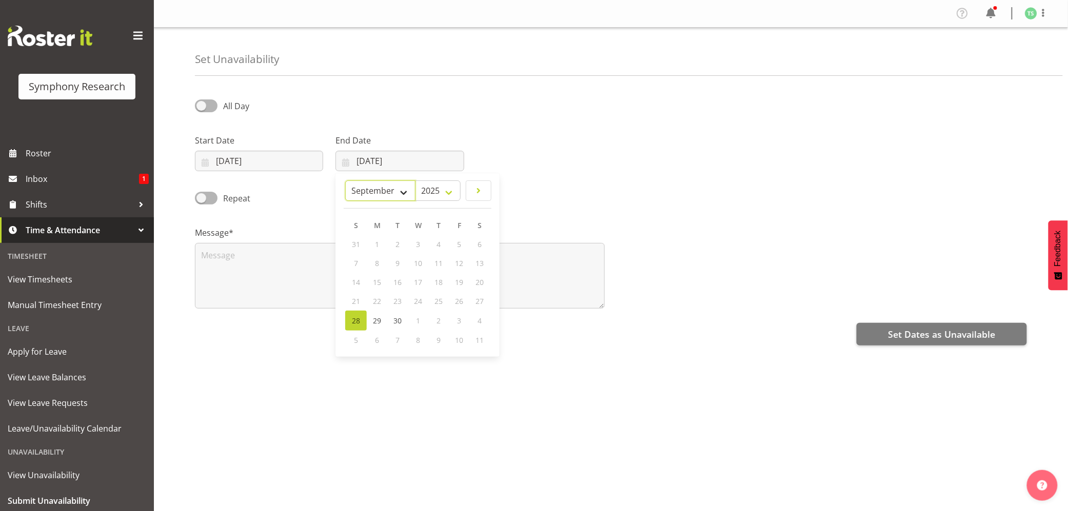
click at [403, 189] on select "January February March April May June July August September October November De…" at bounding box center [380, 191] width 70 height 21
select select "9"
click at [369, 182] on select "January February March April May June July August September October November De…" at bounding box center [380, 191] width 70 height 21
click at [265, 156] on input "[DATE]" at bounding box center [259, 161] width 128 height 21
click at [343, 269] on span "11" at bounding box center [339, 264] width 8 height 10
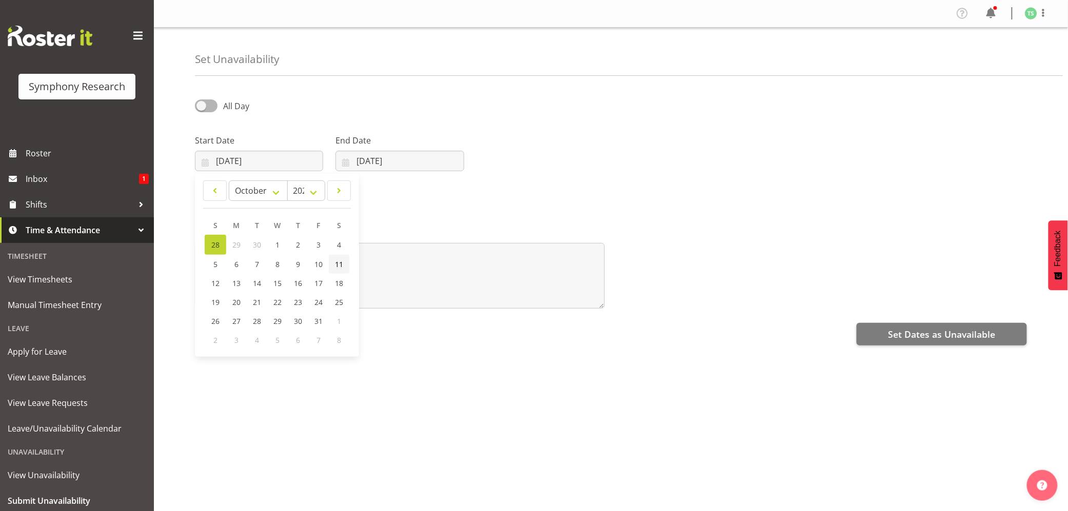
type input "[DATE]"
click at [399, 160] on input "[DATE]" at bounding box center [399, 161] width 128 height 21
click at [485, 259] on link "11" at bounding box center [479, 264] width 21 height 19
type input "[DATE]"
click at [425, 273] on textarea at bounding box center [400, 276] width 410 height 66
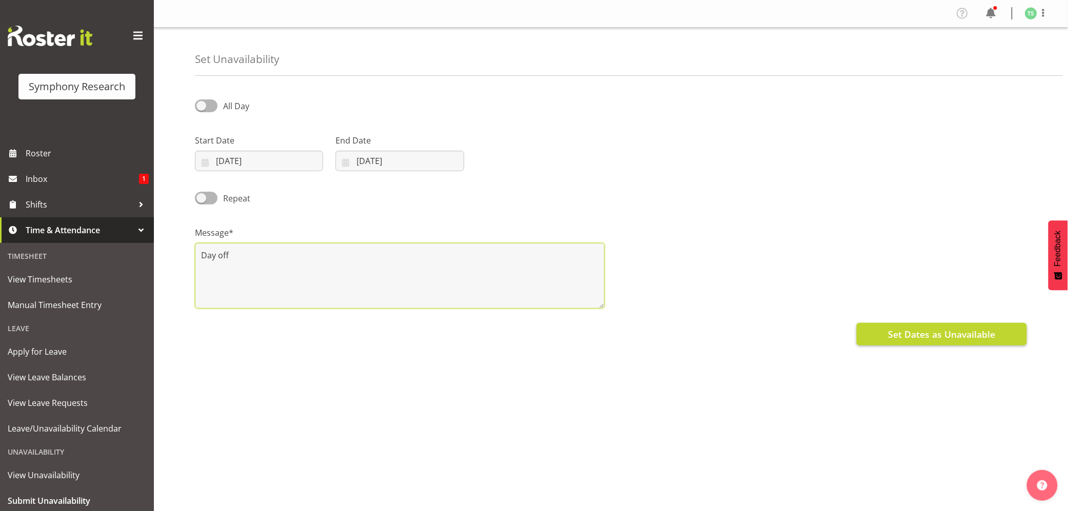
type textarea "Day off"
click at [885, 329] on button "Set Dates as Unavailable" at bounding box center [941, 334] width 170 height 23
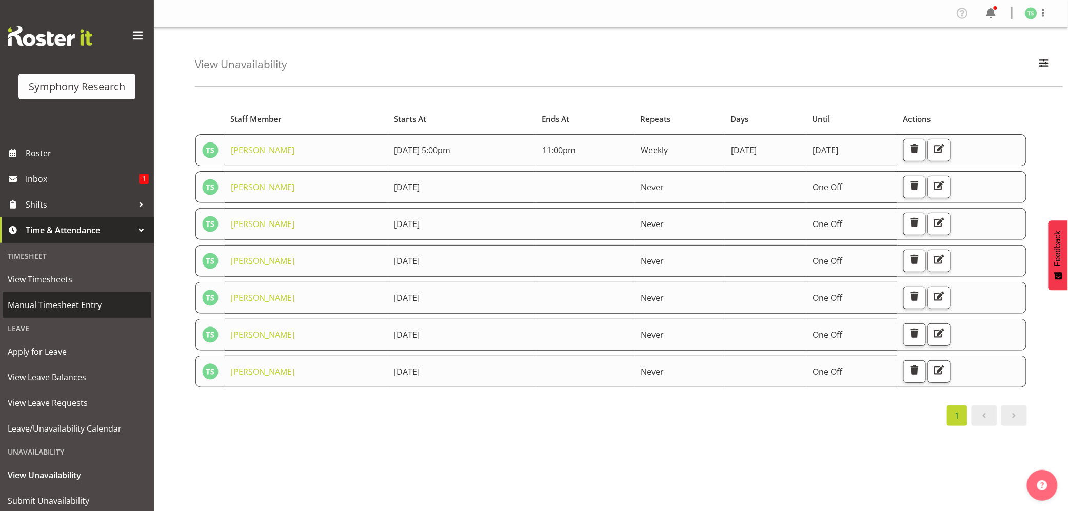
click at [55, 309] on span "Manual Timesheet Entry" at bounding box center [77, 304] width 138 height 15
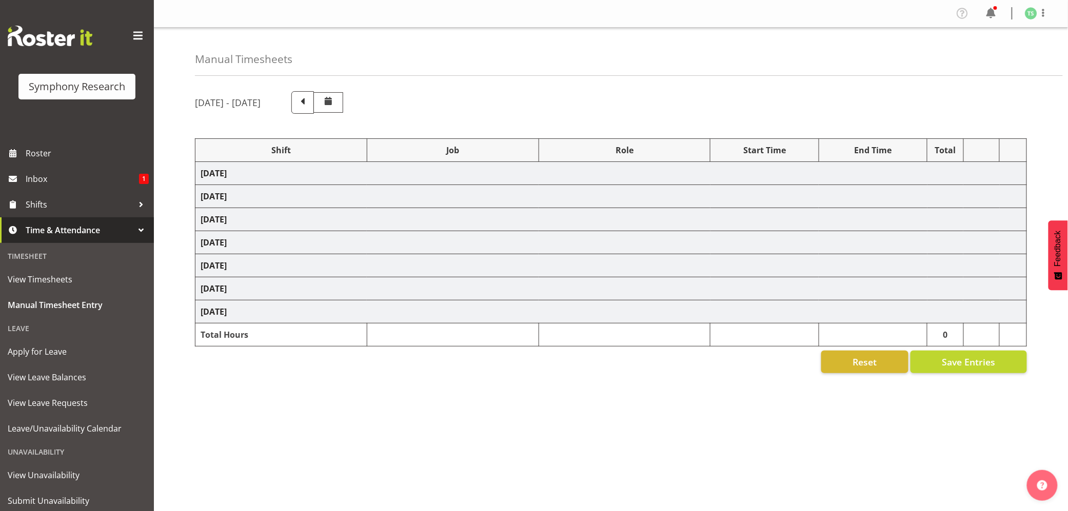
select select "56692"
select select "10499"
select select "47"
select select "26078"
select select "10587"
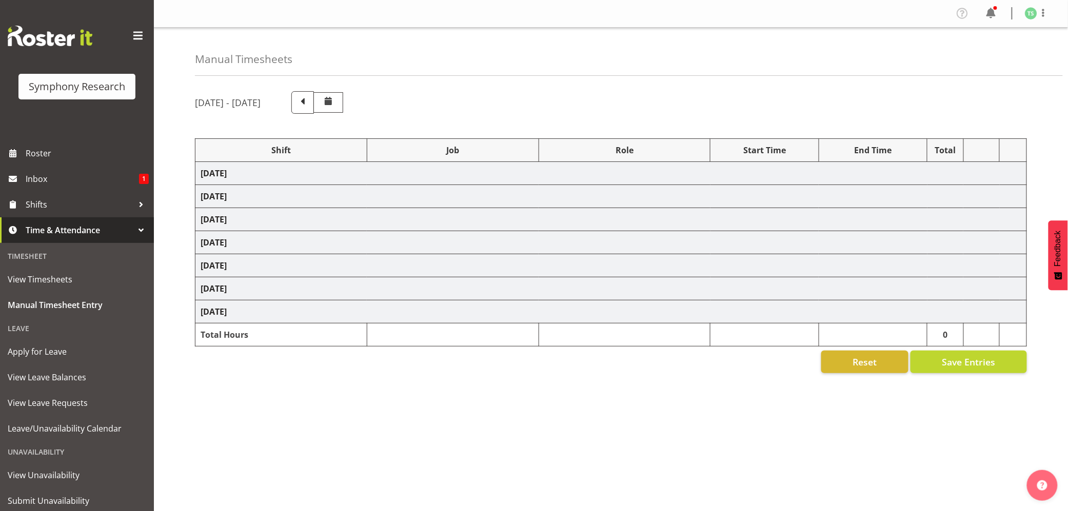
select select "47"
select select "48116"
select select "10242"
select select "47"
select select "48116"
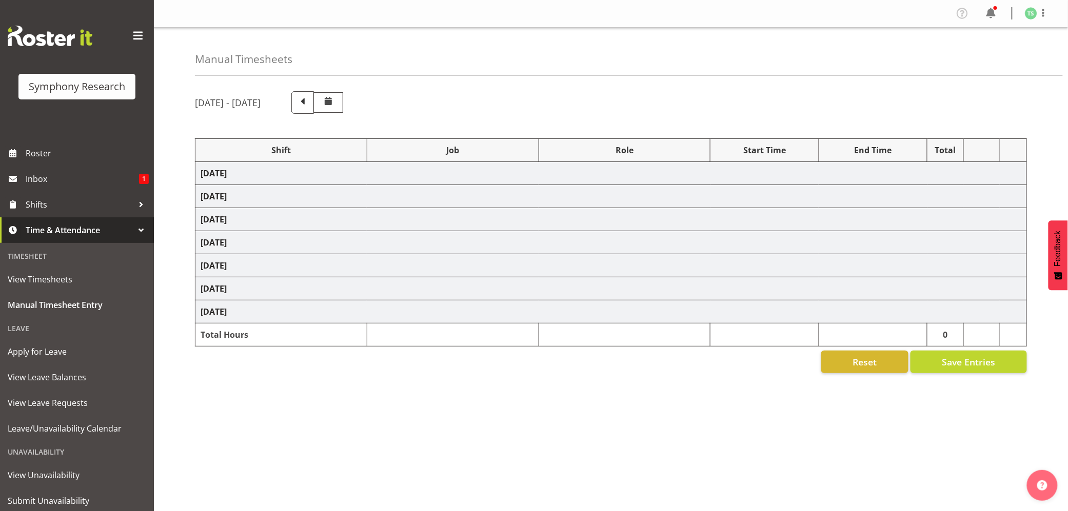
select select "10499"
select select "47"
select select "26078"
select select "10587"
select select "47"
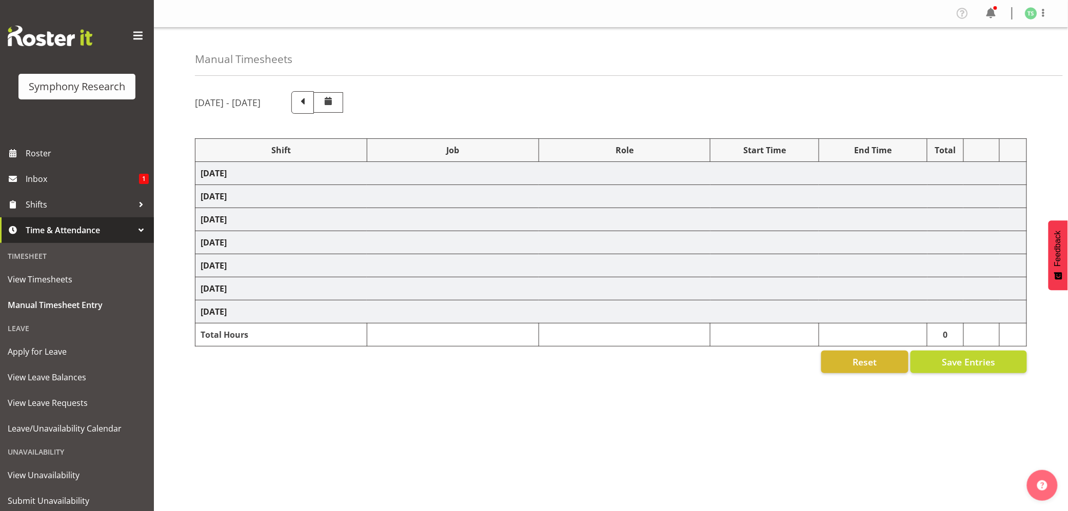
select select "26078"
select select "10587"
select select "47"
select select "48116"
select select "10587"
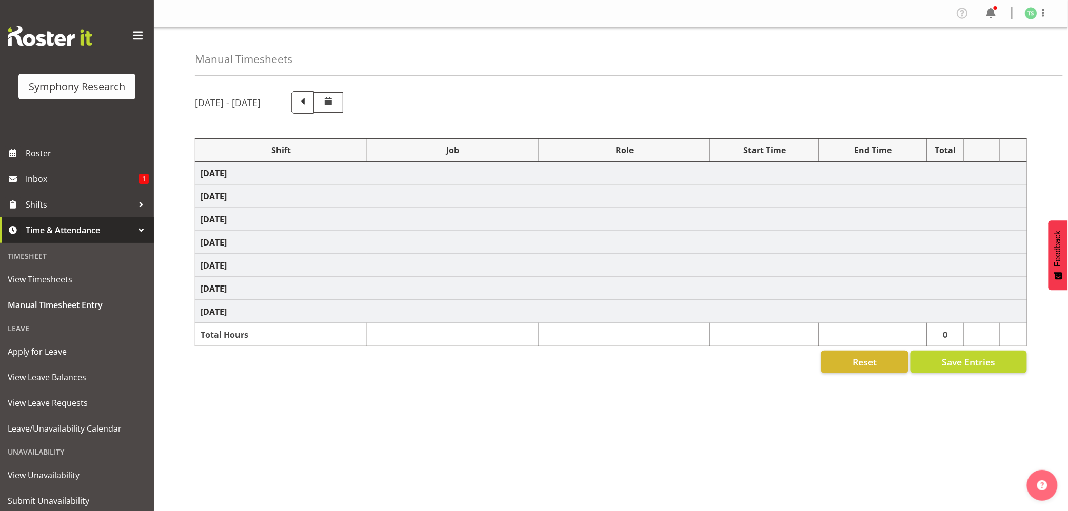
select select "47"
select select "56692"
select select "10499"
select select "47"
select select "26078"
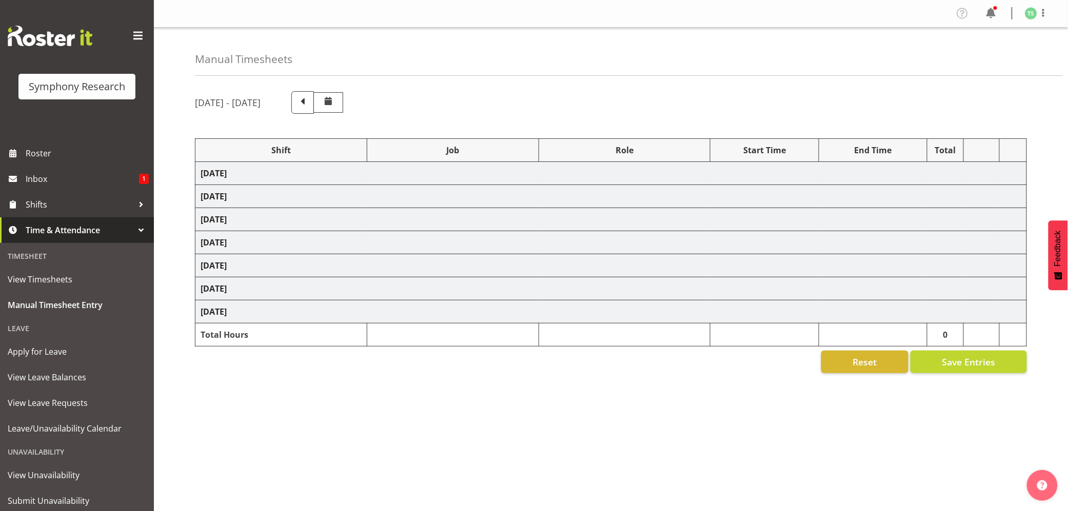
select select "10527"
select select "47"
select select "26078"
select select "10587"
select select "47"
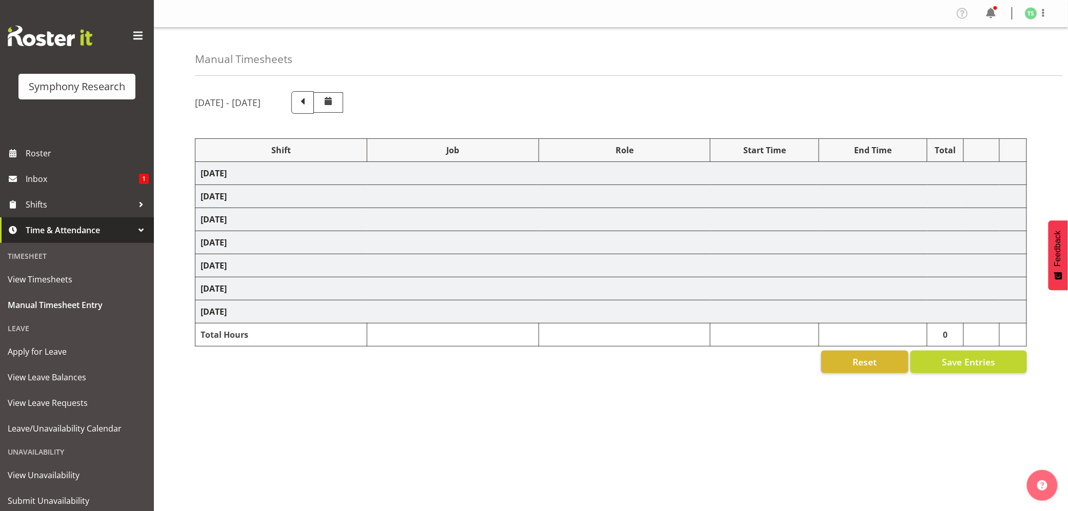
select select "10499"
select select "47"
select select "10587"
select select "47"
select select "10499"
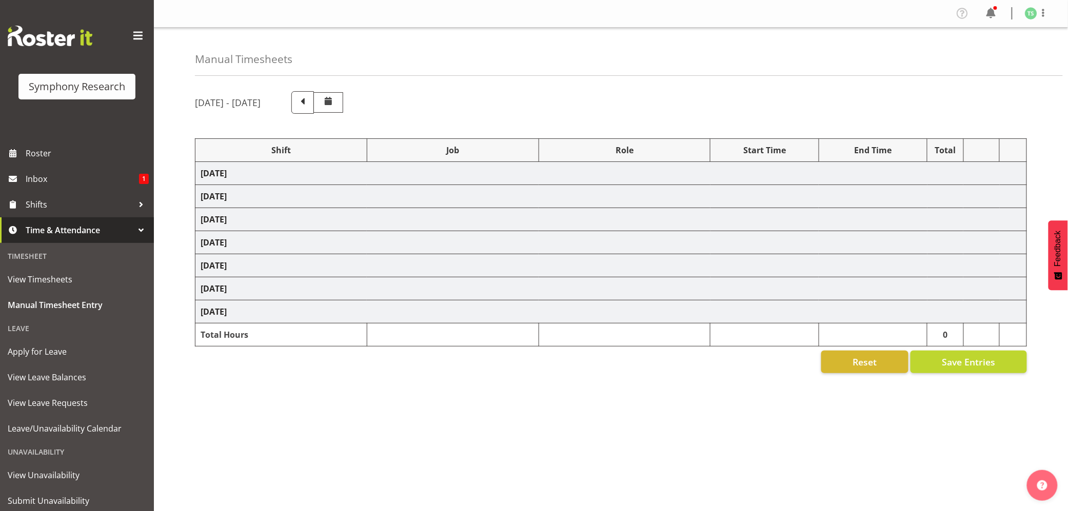
select select "47"
select select "10499"
select select "47"
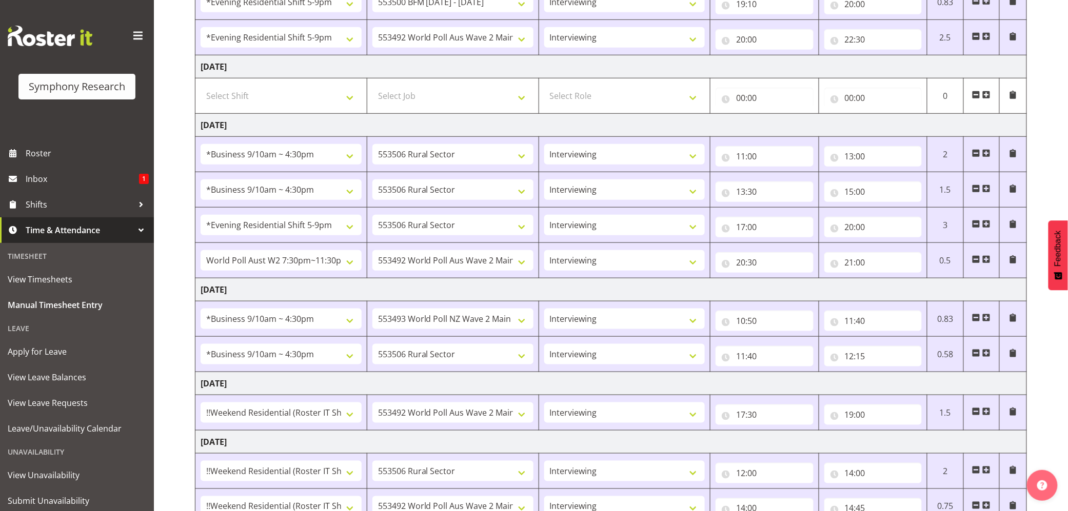
scroll to position [415, 0]
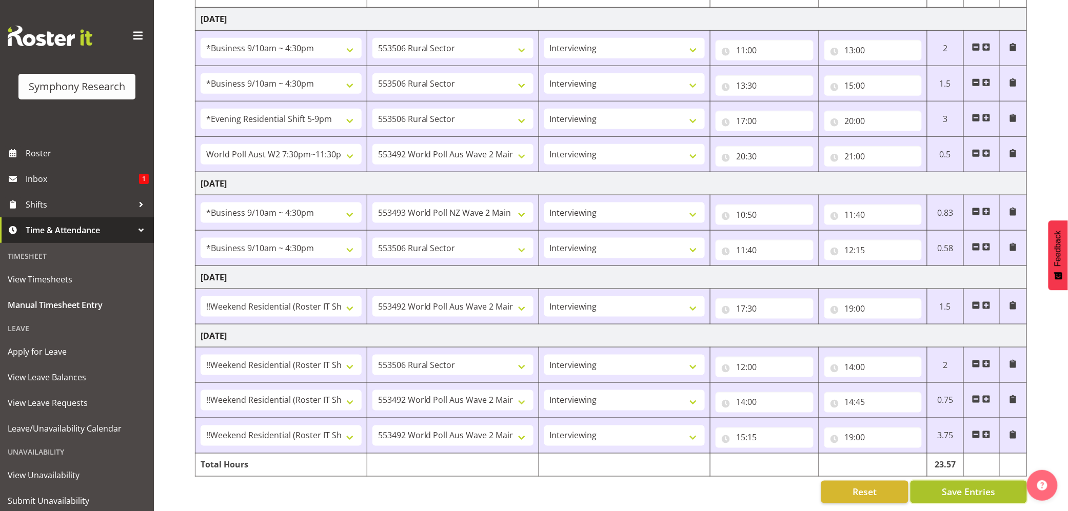
click at [934, 481] on button "Save Entries" at bounding box center [968, 492] width 116 height 23
click at [947, 478] on div "Timesheet Entries Save" at bounding box center [989, 478] width 98 height 12
click at [932, 481] on button "Save Entries" at bounding box center [968, 492] width 116 height 23
click at [936, 481] on button "Save Entries" at bounding box center [968, 492] width 116 height 23
click at [944, 478] on div "Timesheet Entries Save" at bounding box center [989, 478] width 98 height 12
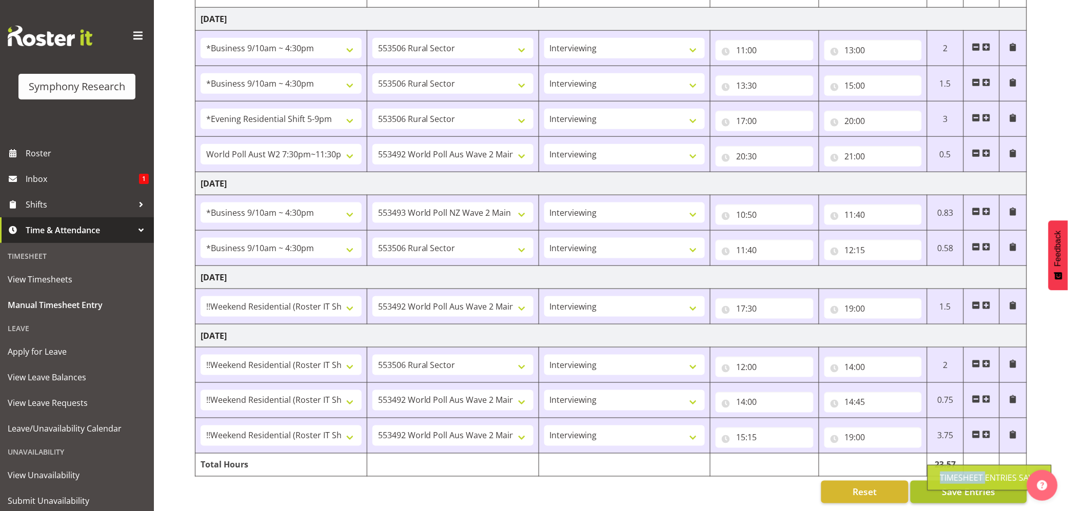
click at [944, 478] on div "Timesheet Entries Save" at bounding box center [989, 478] width 98 height 12
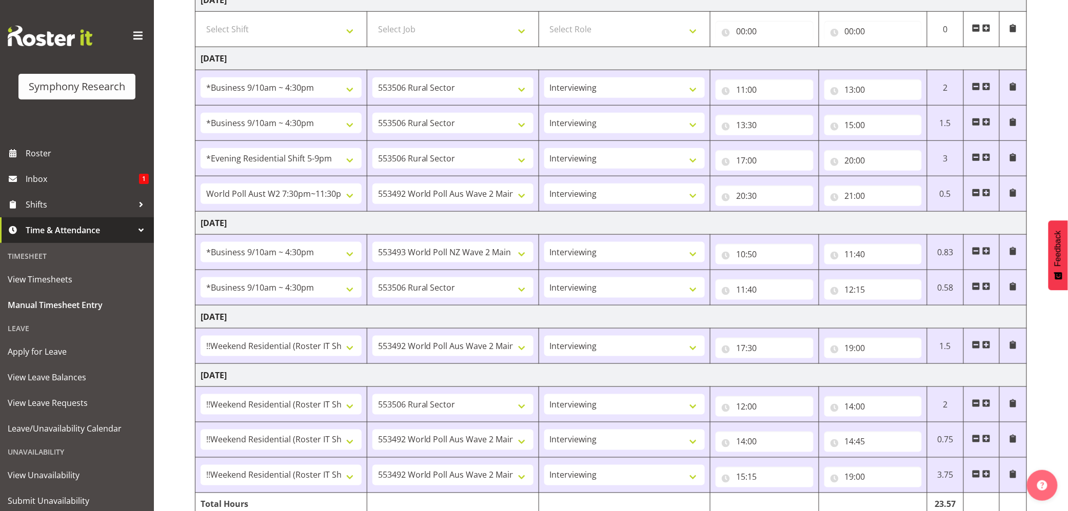
scroll to position [407, 0]
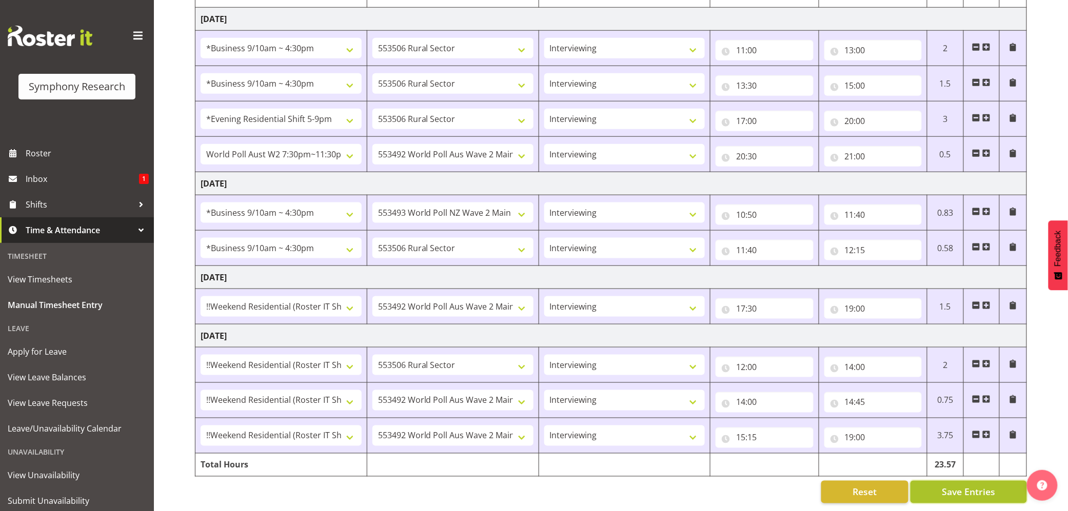
click at [970, 496] on span "Save Entries" at bounding box center [968, 492] width 53 height 13
click at [961, 495] on span "Save Entries" at bounding box center [968, 492] width 53 height 13
click at [946, 483] on div "Timesheet Entries Save" at bounding box center [989, 478] width 98 height 12
click at [935, 487] on button "Save Entries" at bounding box center [968, 492] width 116 height 23
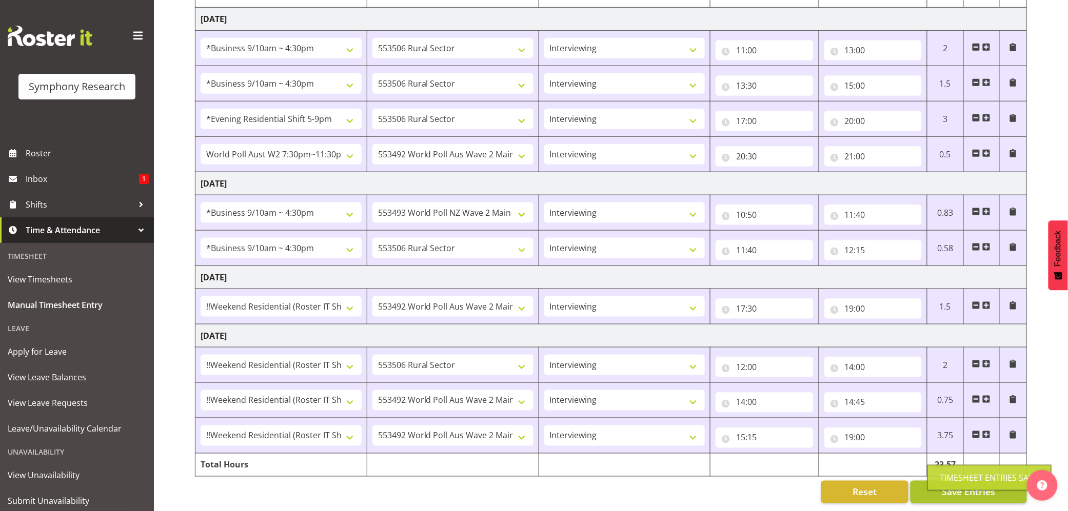
click at [937, 489] on div "Timesheet Entries Save" at bounding box center [989, 478] width 124 height 26
click at [937, 487] on button "Save Entries" at bounding box center [968, 492] width 116 height 23
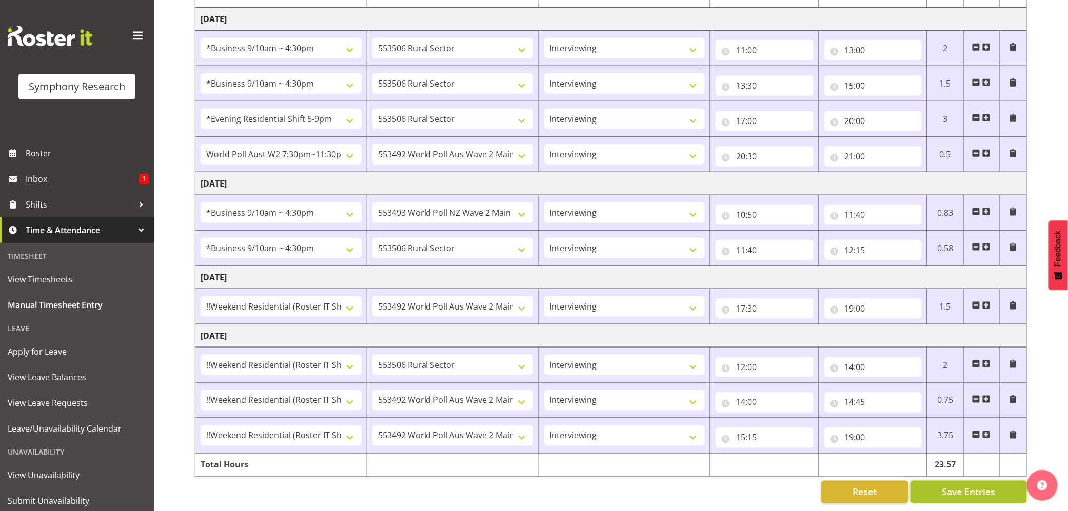
click at [938, 485] on button "Save Entries" at bounding box center [968, 492] width 116 height 23
click at [938, 485] on div "Timesheet Entries Save" at bounding box center [989, 478] width 124 height 26
click at [938, 485] on button "Save Entries" at bounding box center [968, 492] width 116 height 23
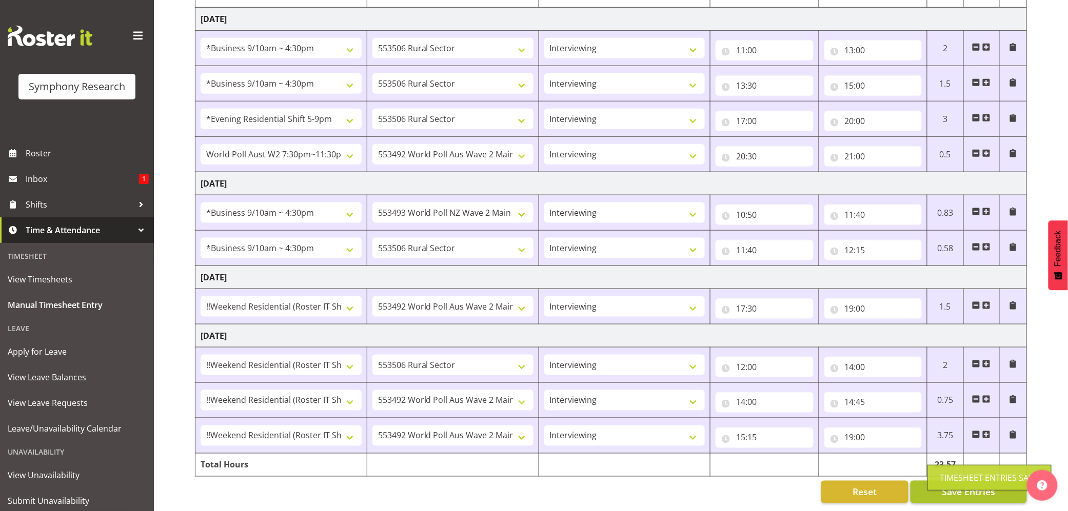
click at [938, 485] on div "Timesheet Entries Save" at bounding box center [989, 478] width 124 height 26
click at [940, 487] on div "Timesheet Entries Save" at bounding box center [989, 478] width 124 height 26
click at [937, 481] on button "Save Entries" at bounding box center [968, 492] width 116 height 23
click at [942, 495] on button "Save Entries" at bounding box center [968, 492] width 116 height 23
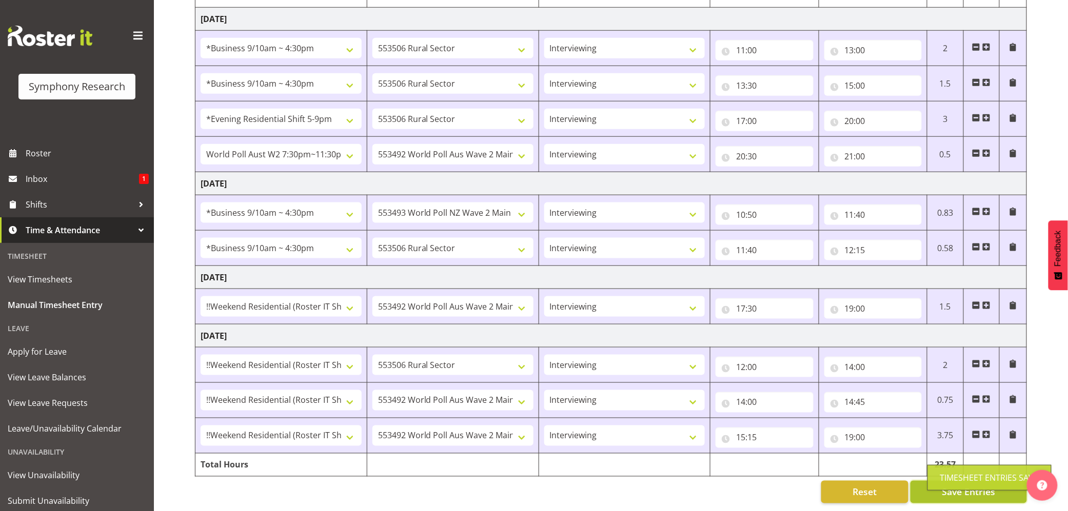
click at [942, 495] on button "Save Entries" at bounding box center [968, 492] width 116 height 23
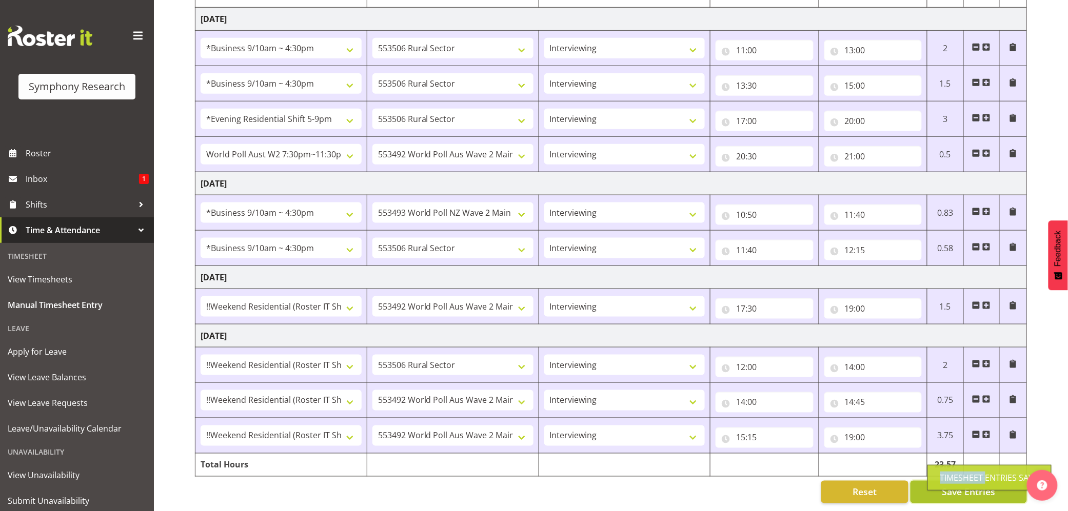
click at [942, 495] on button "Save Entries" at bounding box center [968, 492] width 116 height 23
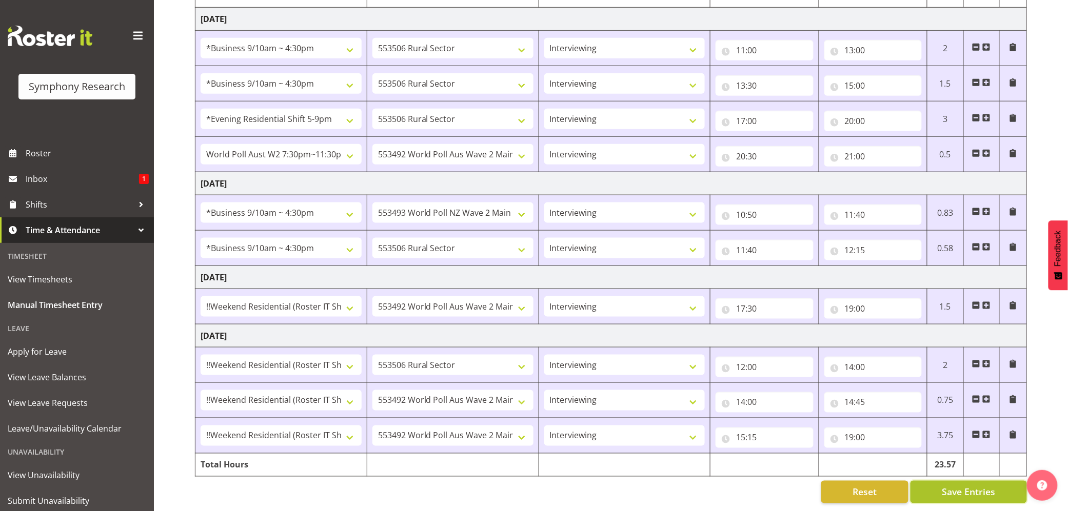
click at [942, 495] on button "Save Entries" at bounding box center [968, 492] width 116 height 23
click at [956, 482] on button "Save Entries" at bounding box center [968, 492] width 116 height 23
click at [952, 491] on div "Timesheet Entries Save" at bounding box center [989, 478] width 124 height 26
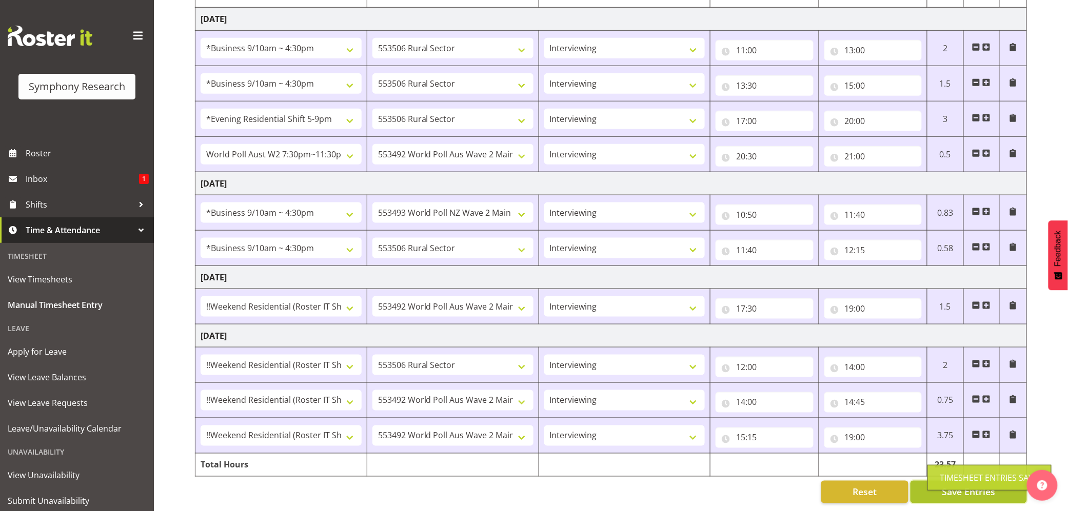
click at [952, 491] on span "Save Entries" at bounding box center [968, 492] width 53 height 13
click at [23, 208] on link "Shifts" at bounding box center [77, 205] width 154 height 26
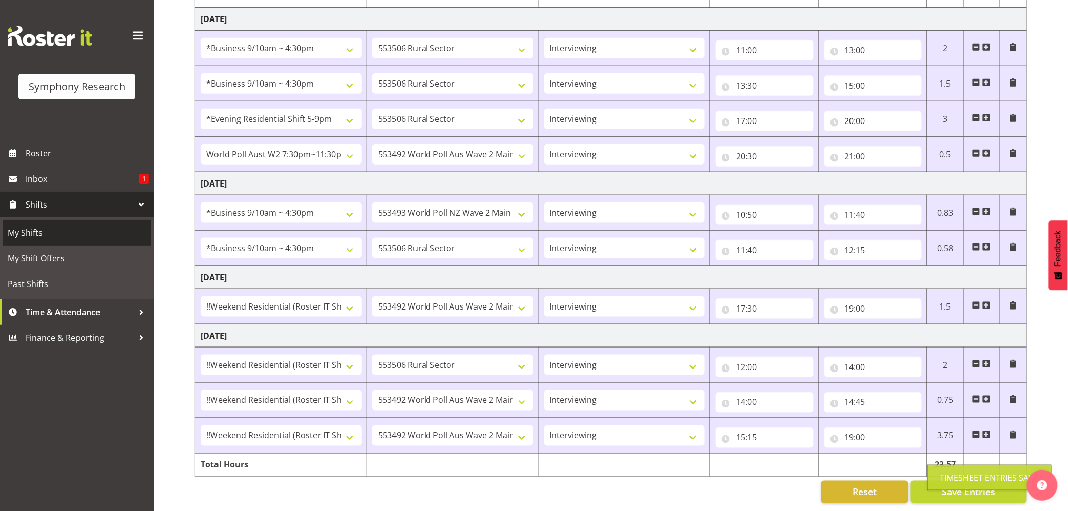
click at [23, 234] on span "My Shifts" at bounding box center [77, 232] width 138 height 15
